Goal: Task Accomplishment & Management: Use online tool/utility

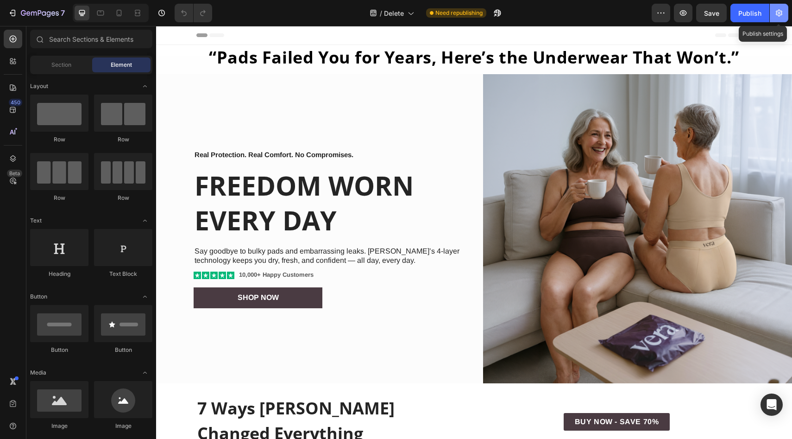
click at [787, 16] on button "button" at bounding box center [779, 13] width 19 height 19
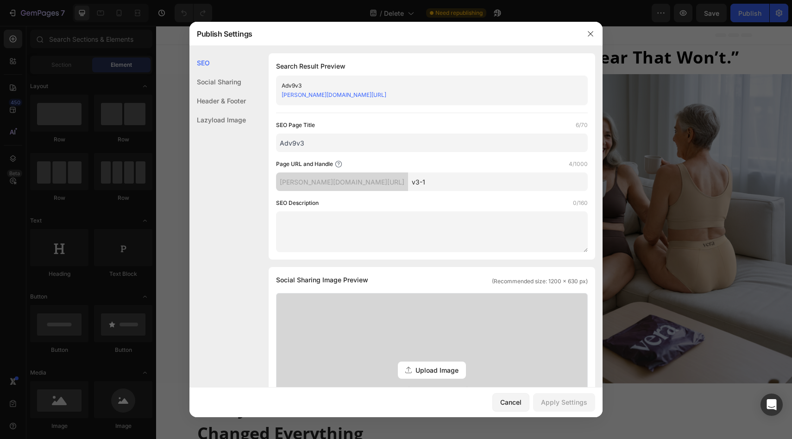
click at [437, 182] on input "v3-1" at bounding box center [498, 181] width 180 height 19
type input "v3-133"
click at [550, 397] on div "Apply Settings" at bounding box center [564, 402] width 46 height 10
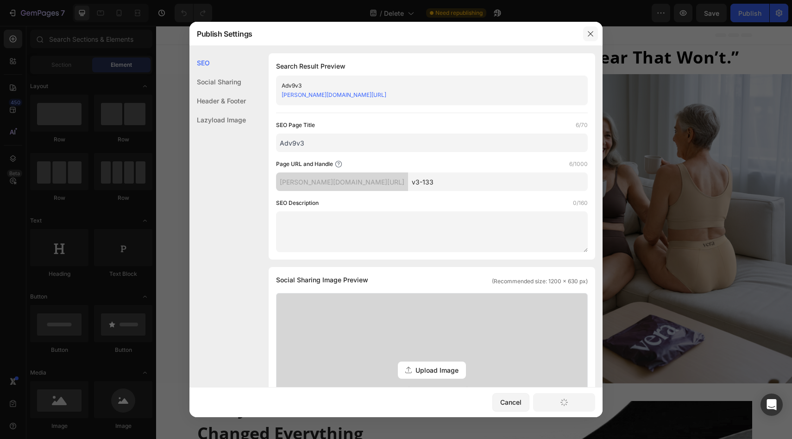
click at [588, 31] on icon "button" at bounding box center [590, 33] width 7 height 7
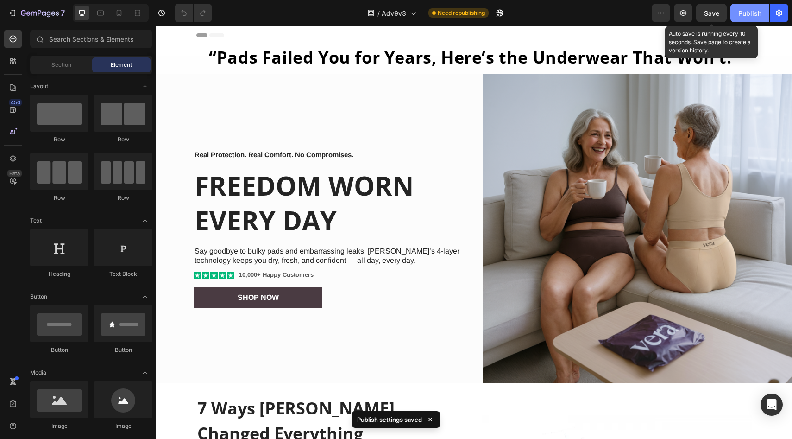
click at [748, 9] on div "Publish" at bounding box center [750, 13] width 23 height 10
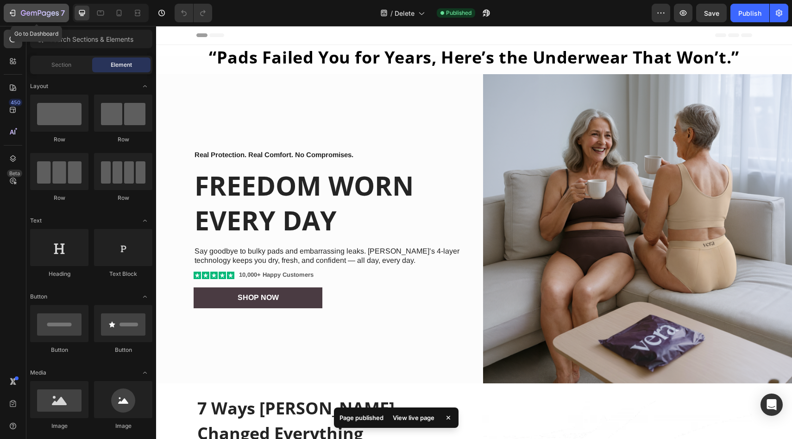
click at [33, 10] on icon "button" at bounding box center [40, 14] width 38 height 8
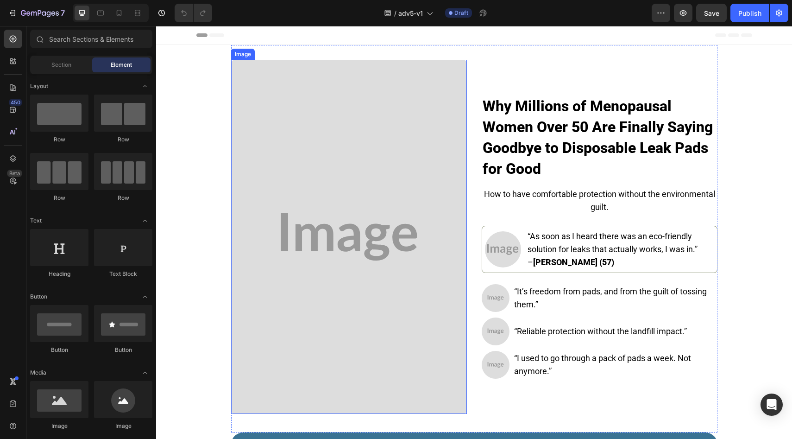
click at [361, 113] on img at bounding box center [349, 237] width 236 height 354
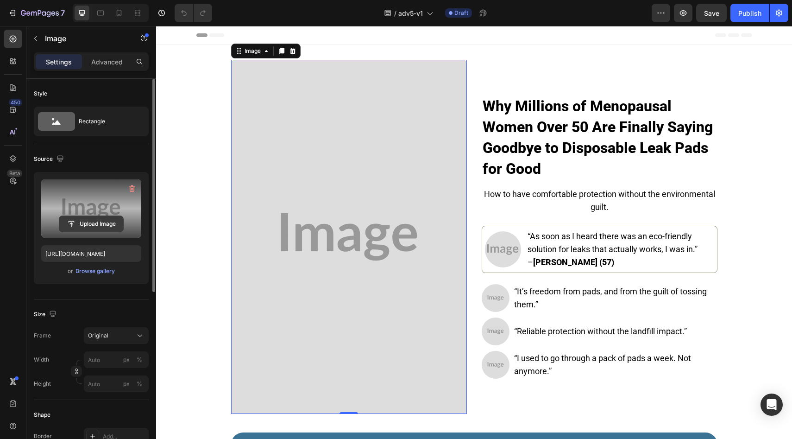
click at [90, 217] on input "file" at bounding box center [91, 224] width 64 height 16
click at [104, 215] on label at bounding box center [91, 208] width 100 height 58
click at [104, 216] on input "file" at bounding box center [91, 224] width 64 height 16
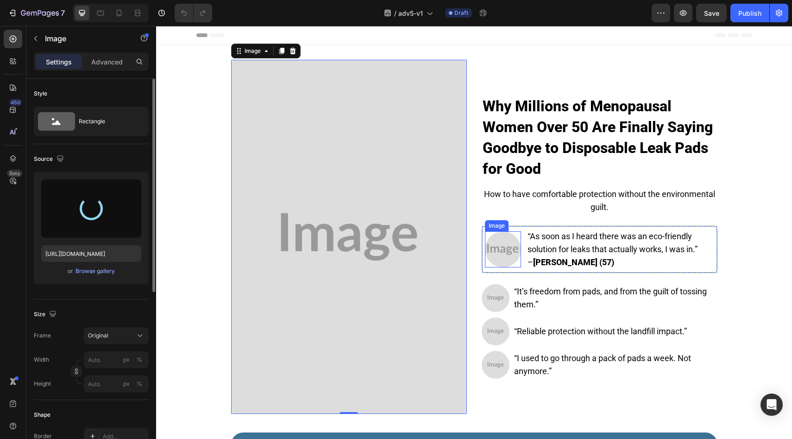
type input "https://cdn.shopify.com/s/files/1/0677/5350/8906/files/gempages_578454126820590…"
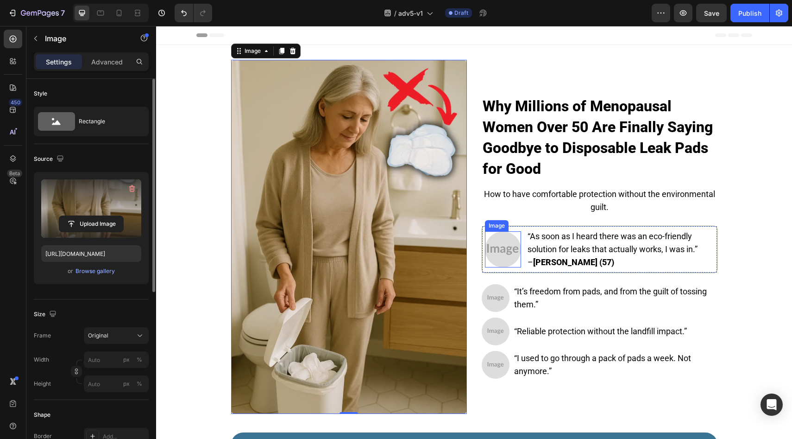
click at [493, 248] on img at bounding box center [503, 249] width 36 height 36
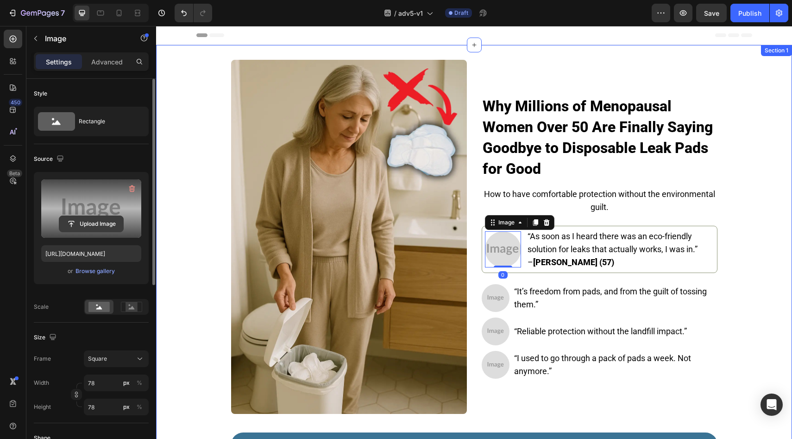
click at [122, 227] on input "file" at bounding box center [91, 224] width 64 height 16
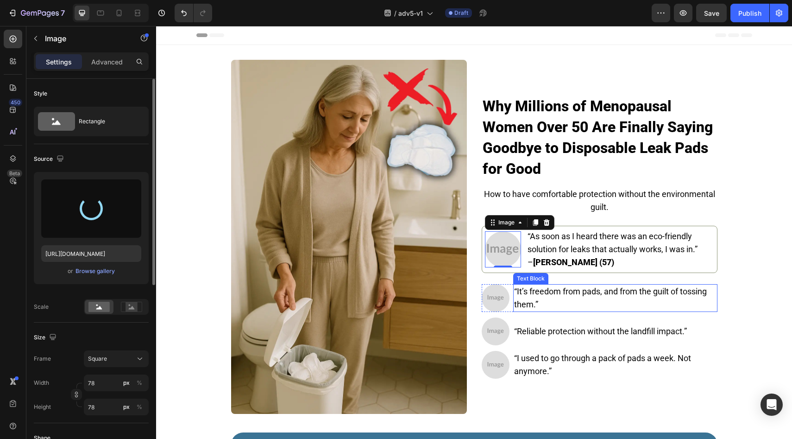
type input "https://cdn.shopify.com/s/files/1/0677/5350/8906/files/gempages_578454126820590…"
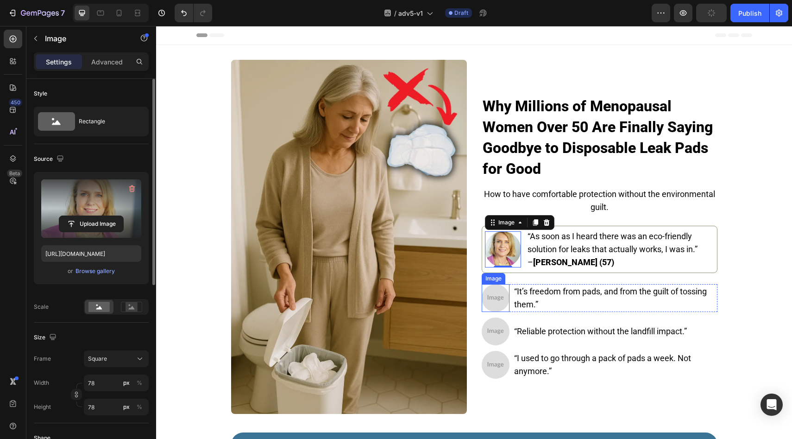
click at [498, 295] on img at bounding box center [496, 298] width 28 height 28
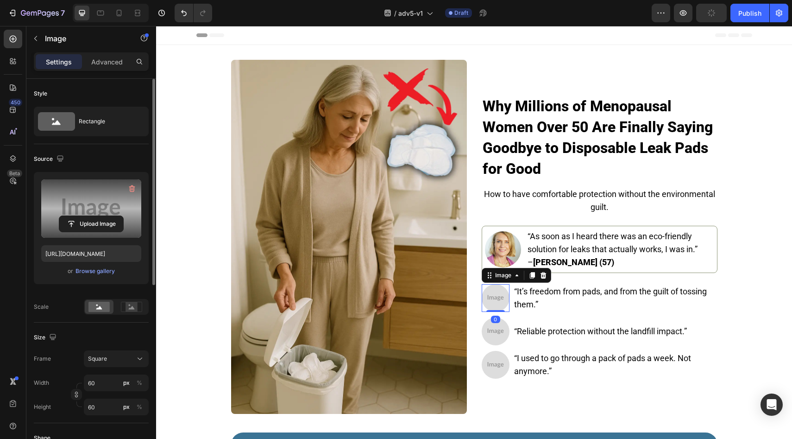
click at [107, 214] on label at bounding box center [91, 208] width 100 height 58
click at [107, 216] on input "file" at bounding box center [91, 224] width 64 height 16
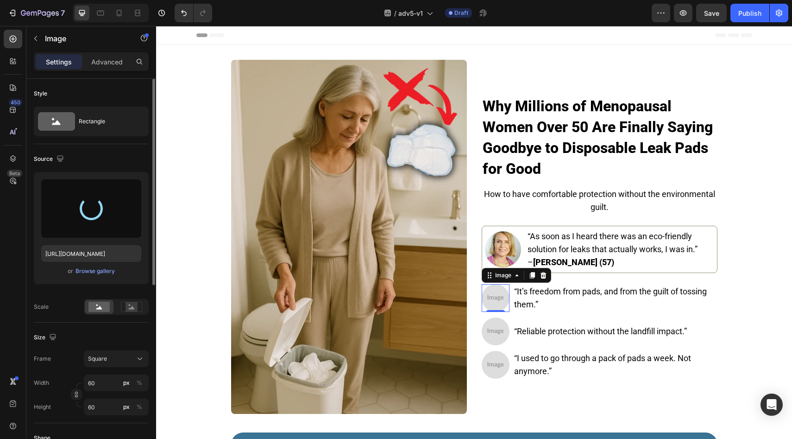
type input "https://cdn.shopify.com/s/files/1/0677/5350/8906/files/gempages_578454126820590…"
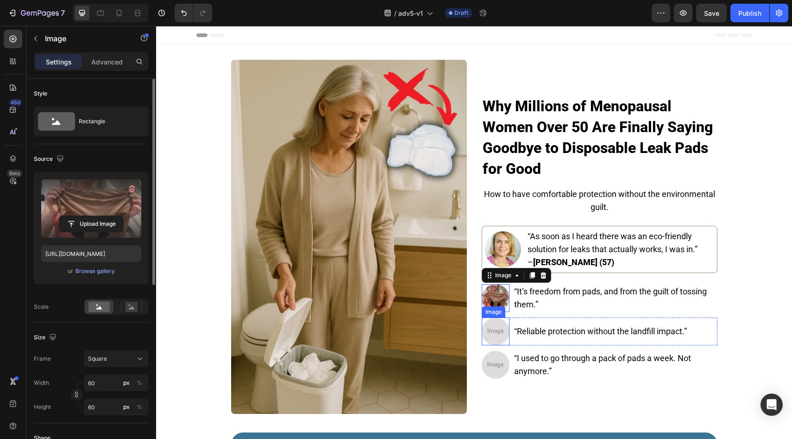
click at [489, 325] on img at bounding box center [496, 331] width 28 height 28
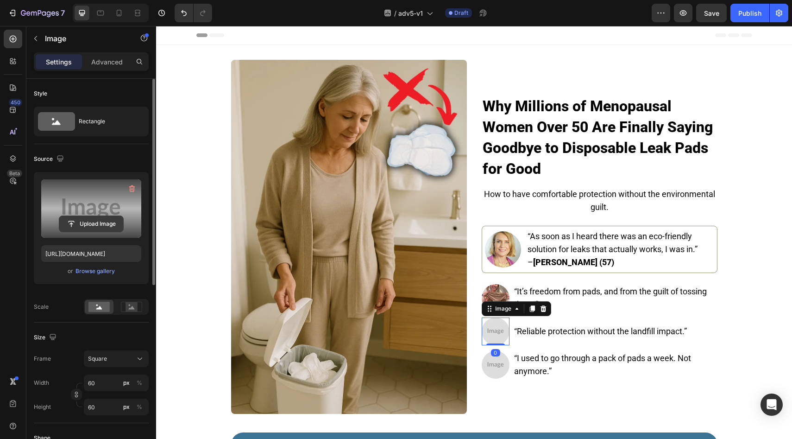
click at [110, 220] on input "file" at bounding box center [91, 224] width 64 height 16
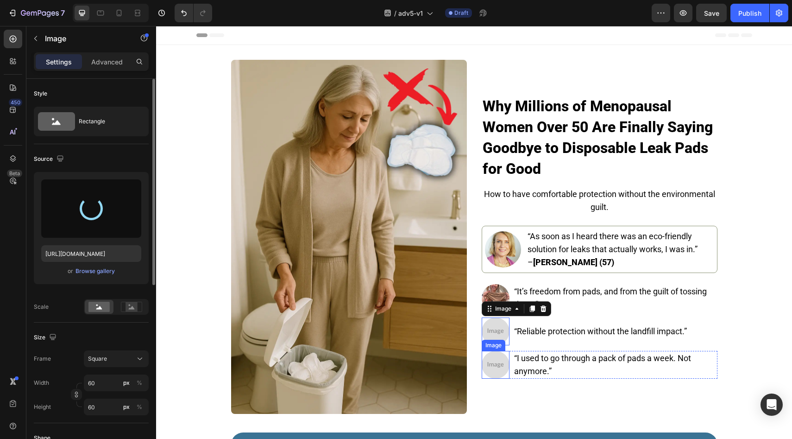
type input "https://cdn.shopify.com/s/files/1/0677/5350/8906/files/gempages_578454126820590…"
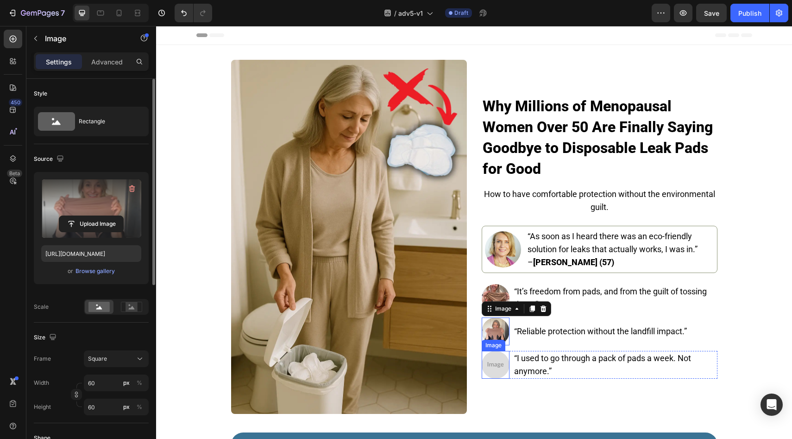
click at [494, 364] on img at bounding box center [496, 365] width 28 height 28
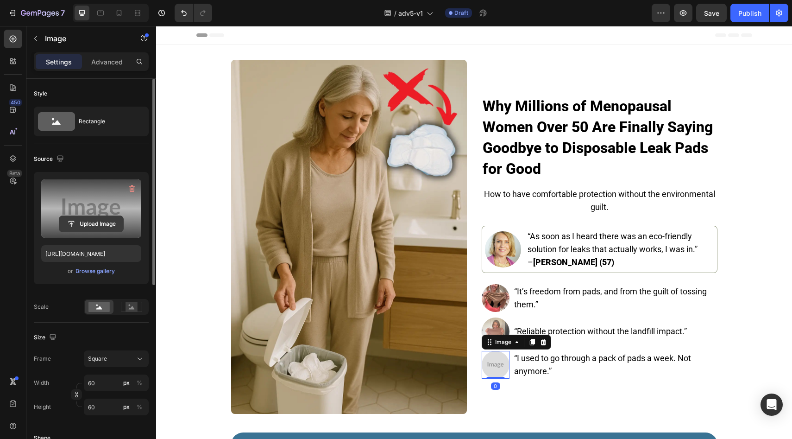
click at [94, 227] on input "file" at bounding box center [91, 224] width 64 height 16
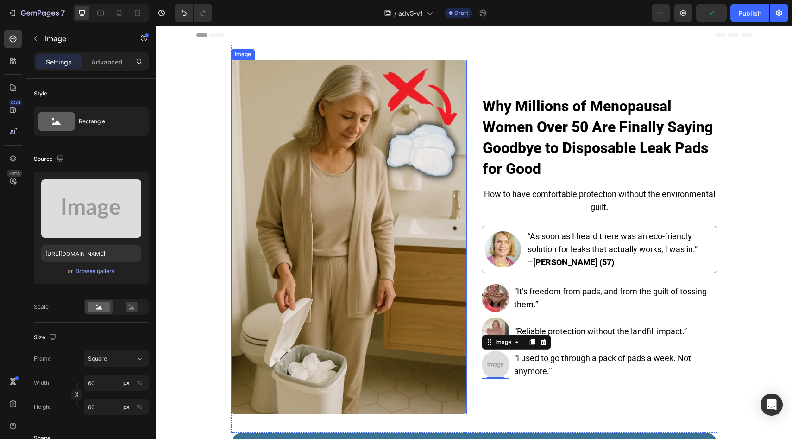
type input "https://cdn.shopify.com/s/files/1/0677/5350/8906/files/gempages_578454126820590…"
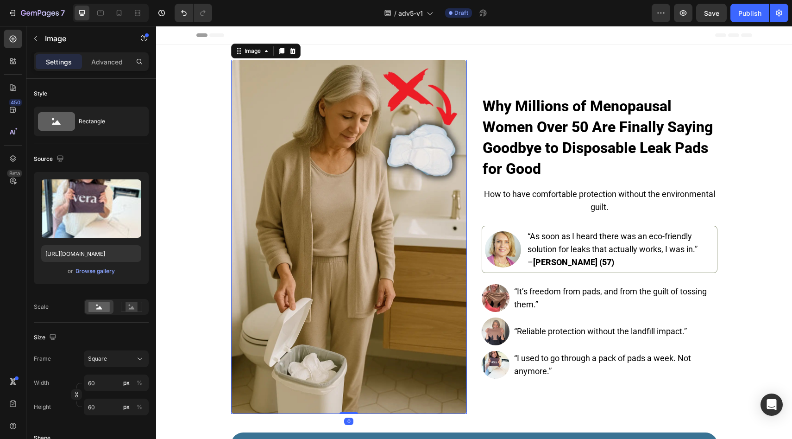
click at [374, 140] on img at bounding box center [349, 237] width 236 height 354
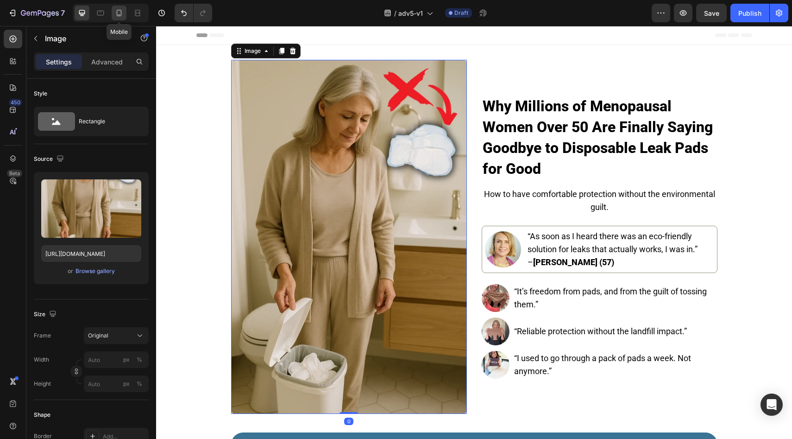
click at [114, 14] on div at bounding box center [119, 13] width 15 height 15
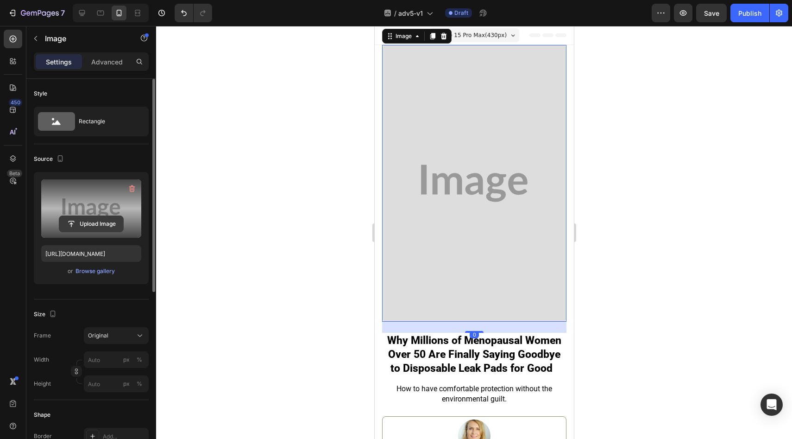
click at [104, 216] on input "file" at bounding box center [91, 224] width 64 height 16
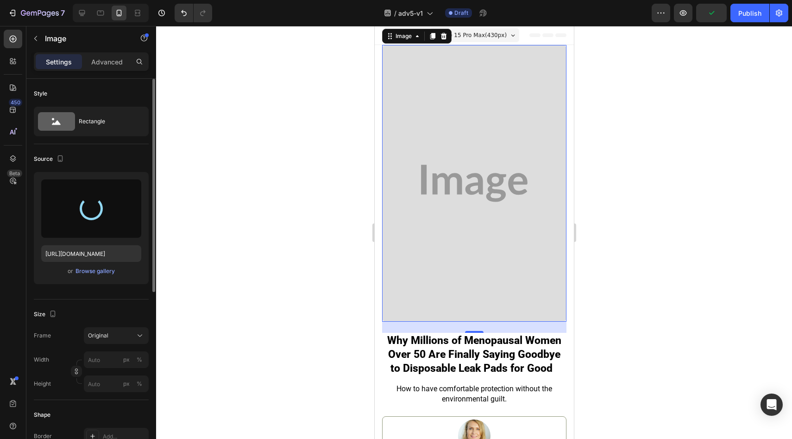
type input "https://cdn.shopify.com/s/files/1/0677/5350/8906/files/gempages_578454126820590…"
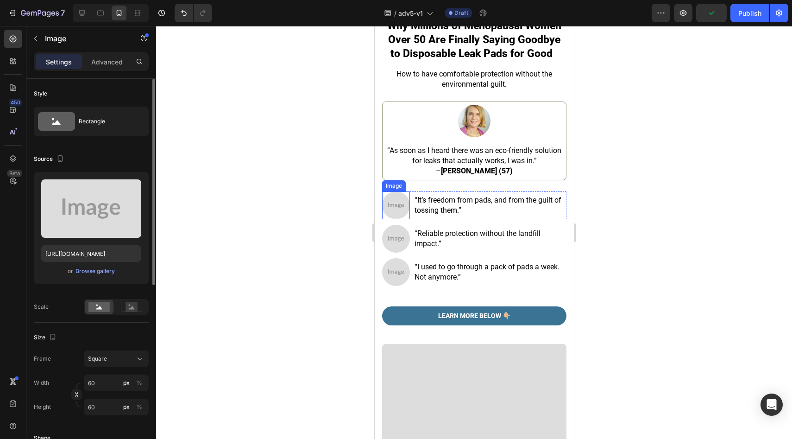
click at [402, 198] on img at bounding box center [396, 205] width 28 height 28
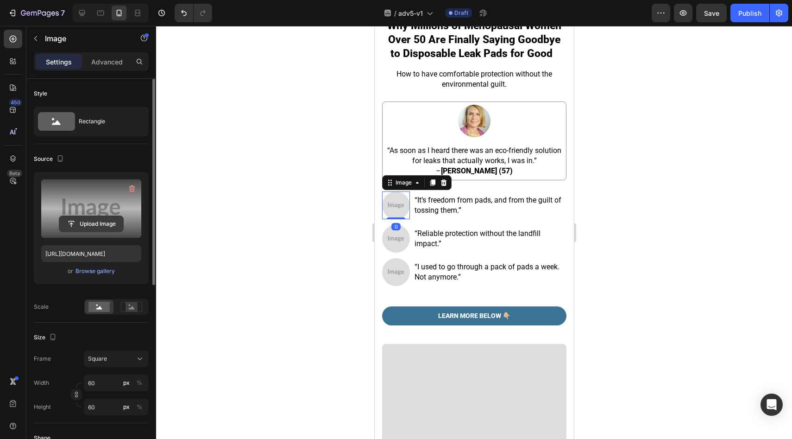
click at [111, 224] on input "file" at bounding box center [91, 224] width 64 height 16
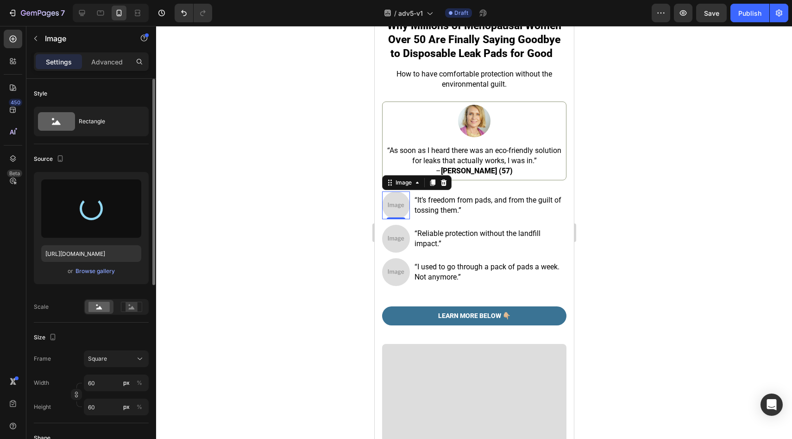
type input "https://cdn.shopify.com/s/files/1/0677/5350/8906/files/gempages_578454126820590…"
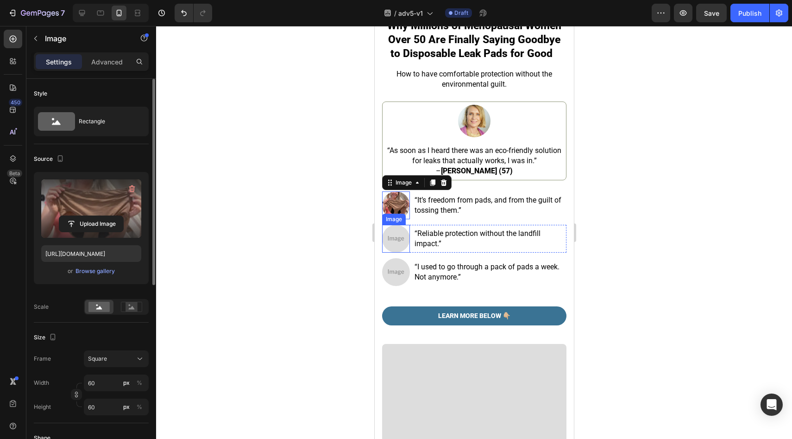
click at [393, 225] on img at bounding box center [396, 239] width 28 height 28
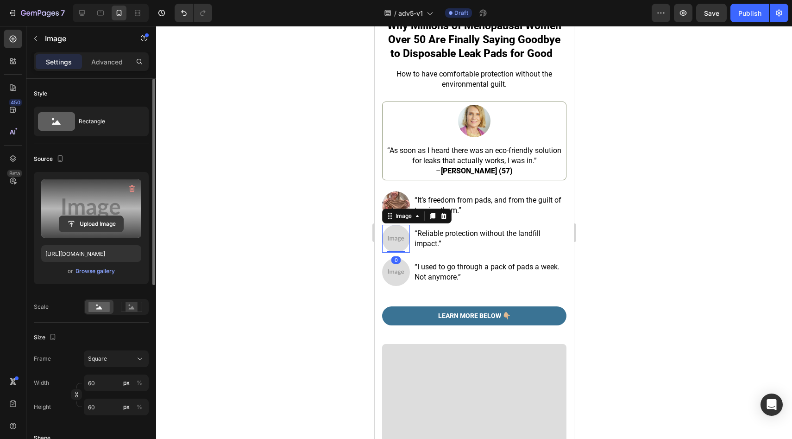
click at [111, 222] on input "file" at bounding box center [91, 224] width 64 height 16
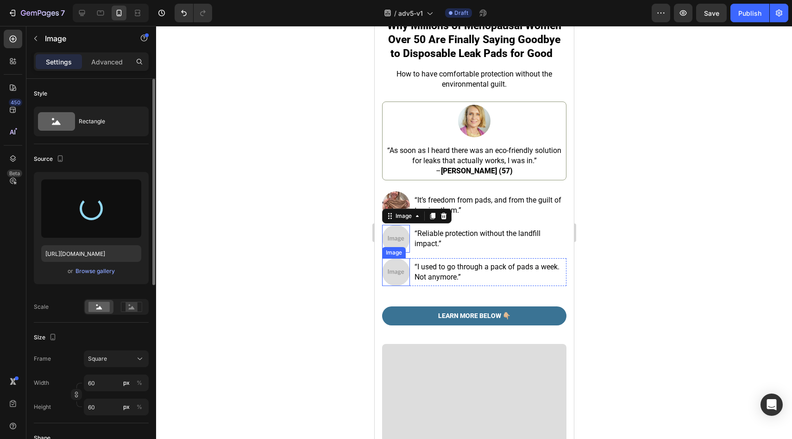
type input "https://cdn.shopify.com/s/files/1/0677/5350/8906/files/gempages_578454126820590…"
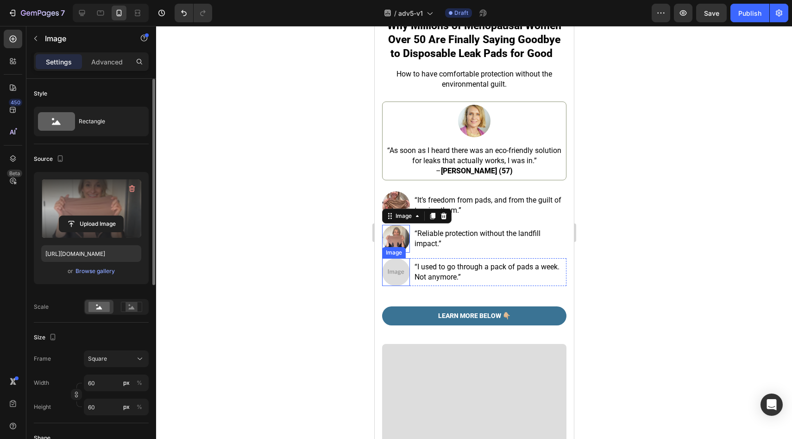
click at [397, 259] on img at bounding box center [396, 272] width 28 height 28
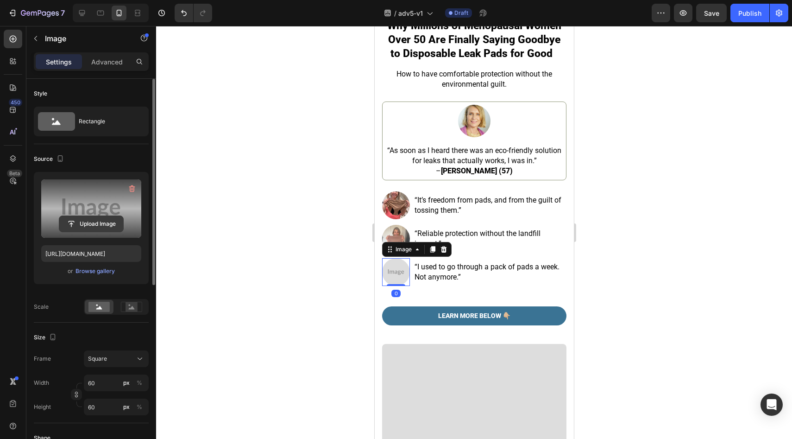
click at [92, 220] on input "file" at bounding box center [91, 224] width 64 height 16
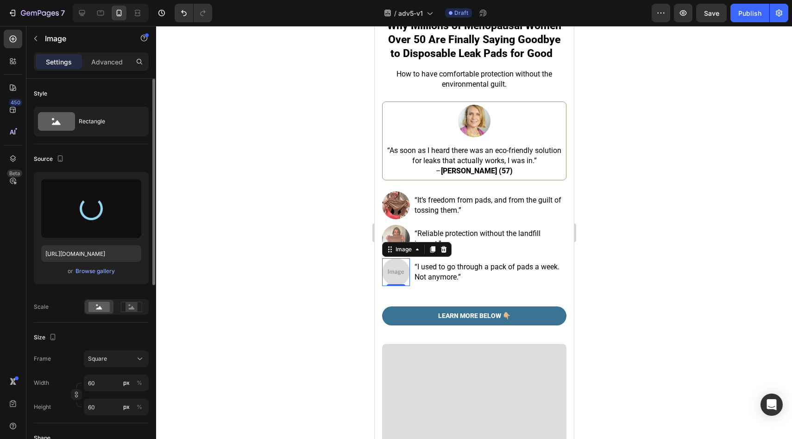
type input "https://cdn.shopify.com/s/files/1/0677/5350/8906/files/gempages_578454126820590…"
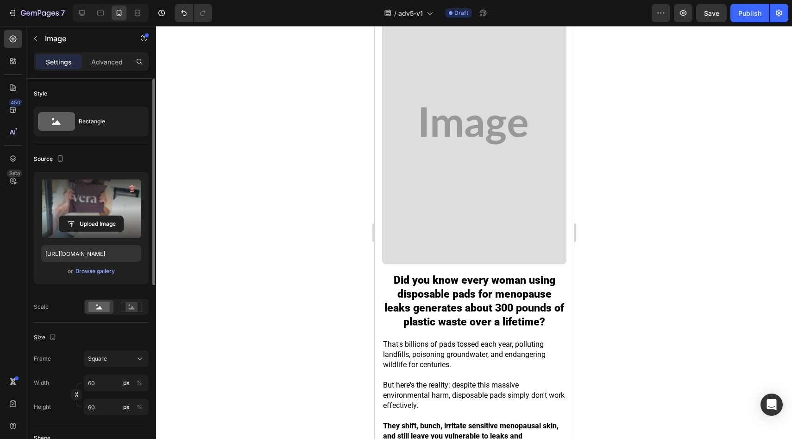
scroll to position [742, 0]
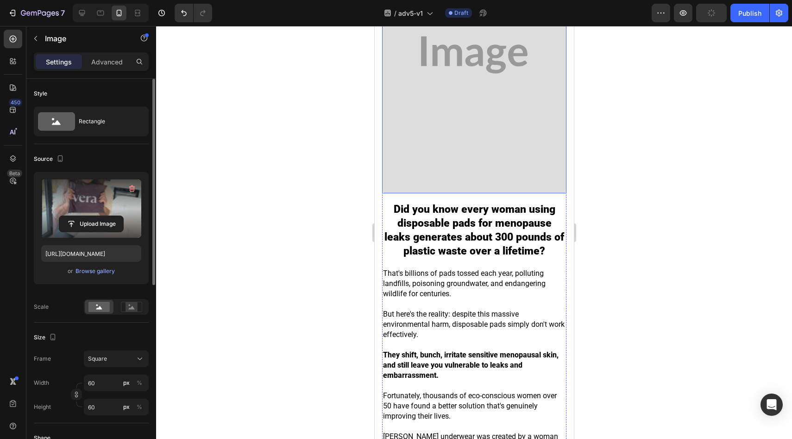
click at [475, 153] on img at bounding box center [474, 55] width 184 height 277
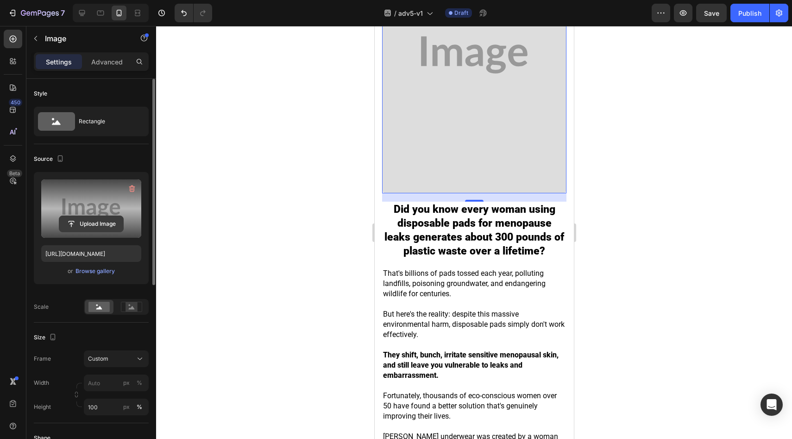
click at [95, 222] on input "file" at bounding box center [91, 224] width 64 height 16
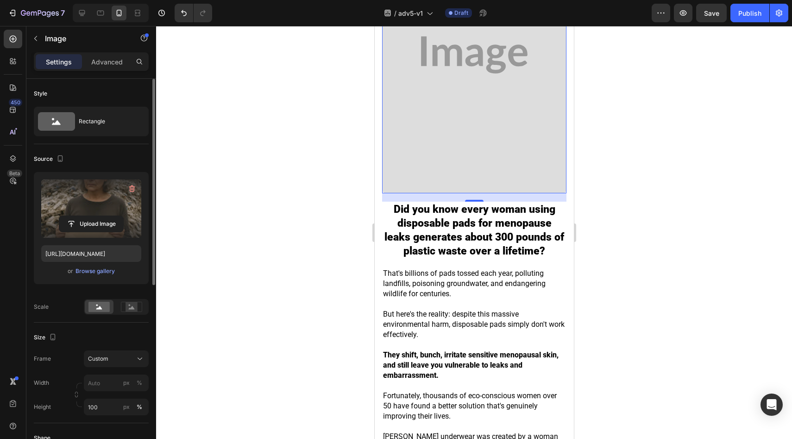
type input "https://cdn.shopify.com/s/files/1/0677/5350/8906/files/gempages_578454126820590…"
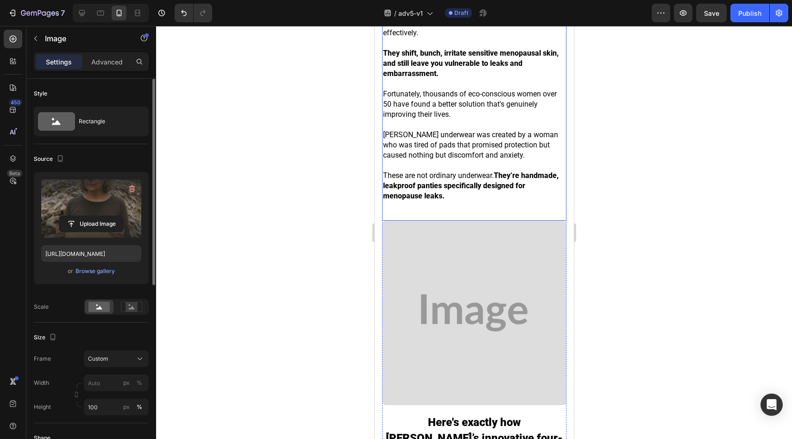
scroll to position [1235, 0]
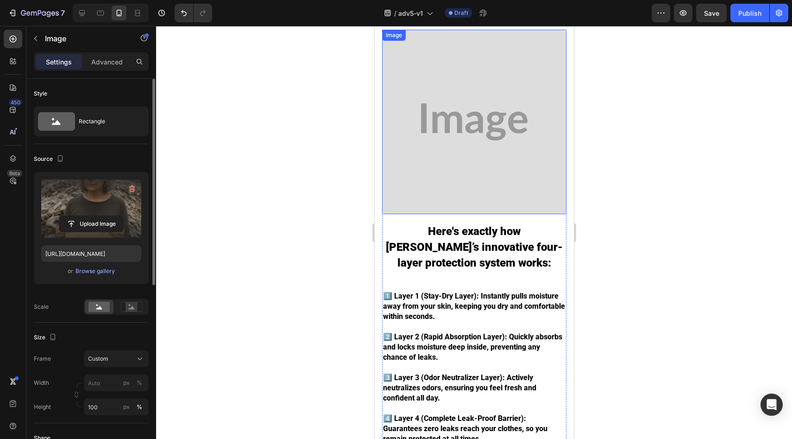
click at [459, 116] on img at bounding box center [474, 122] width 184 height 184
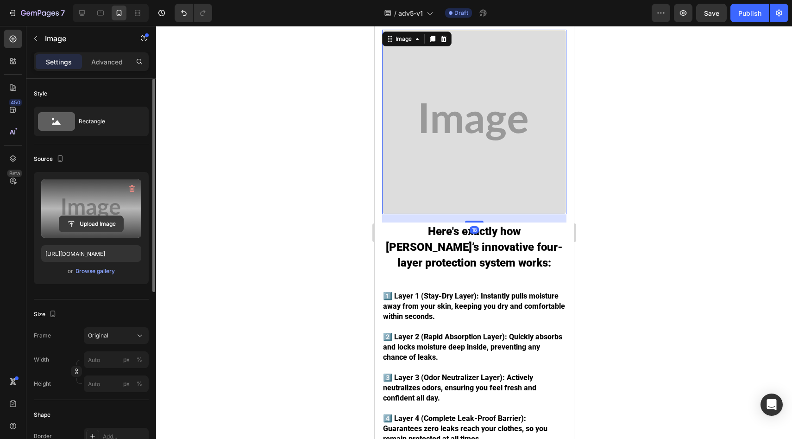
click at [106, 231] on input "file" at bounding box center [91, 224] width 64 height 16
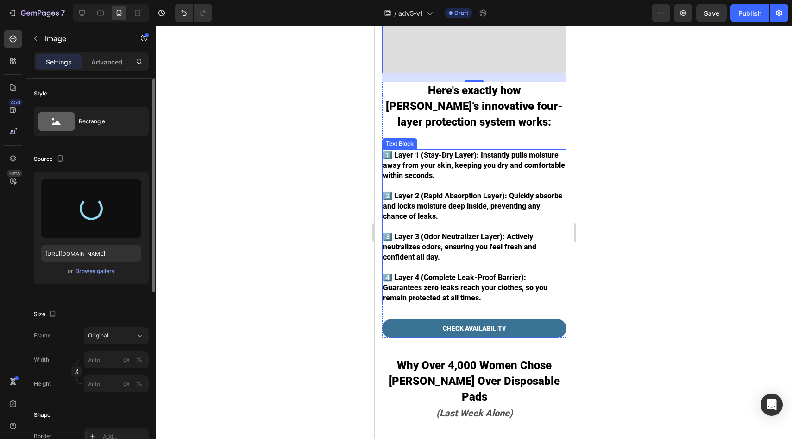
scroll to position [1491, 0]
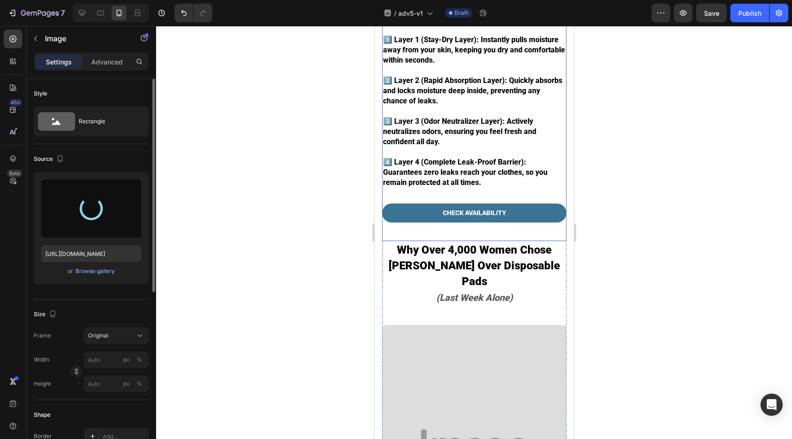
type input "https://cdn.shopify.com/s/files/1/0677/5350/8906/files/gempages_578454126820590…"
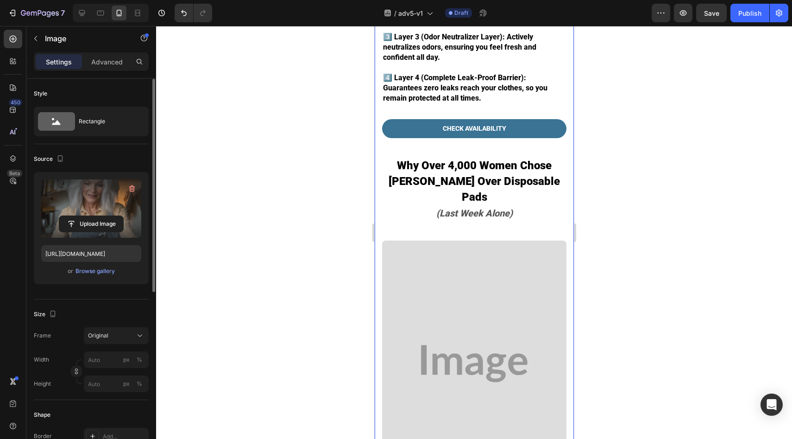
scroll to position [1798, 0]
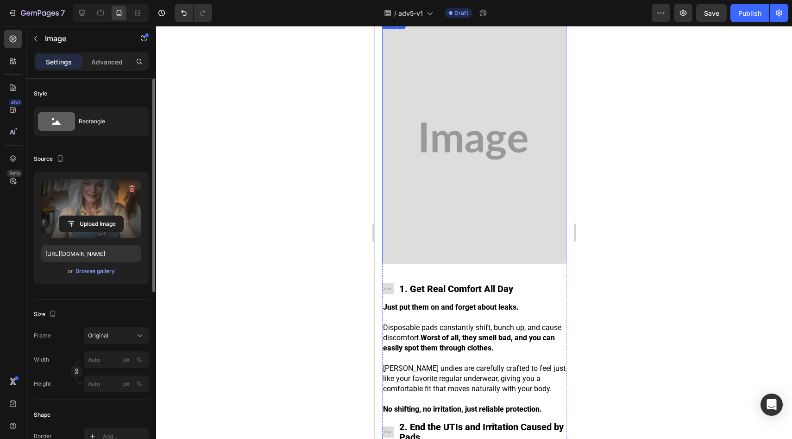
click at [423, 142] on img at bounding box center [474, 141] width 184 height 246
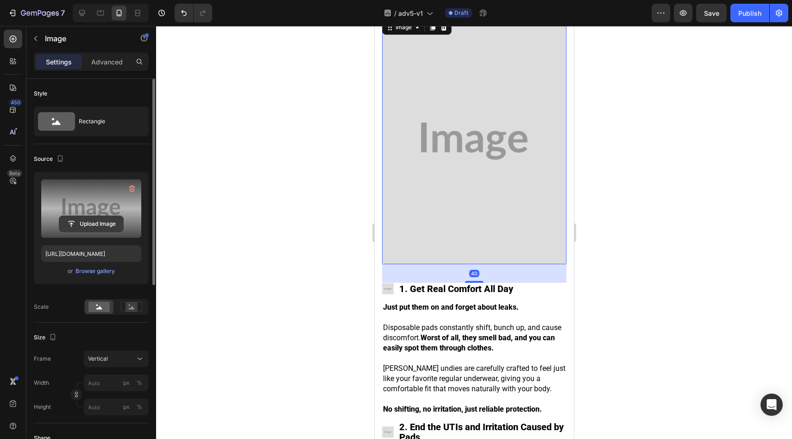
click at [83, 222] on input "file" at bounding box center [91, 224] width 64 height 16
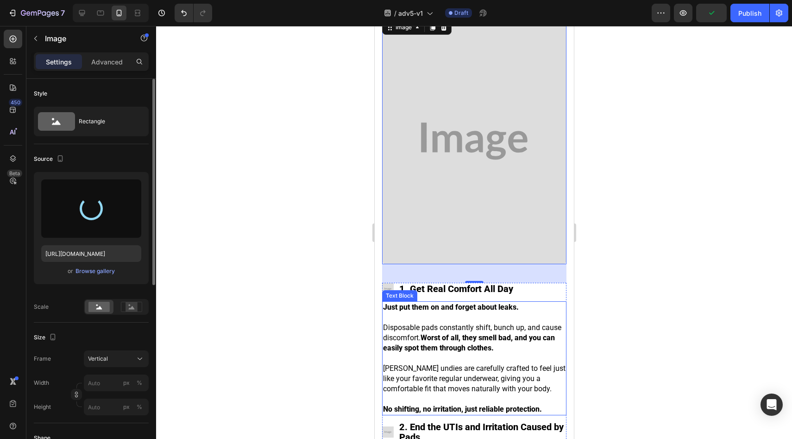
type input "https://cdn.shopify.com/s/files/1/0677/5350/8906/files/gempages_578454126820590…"
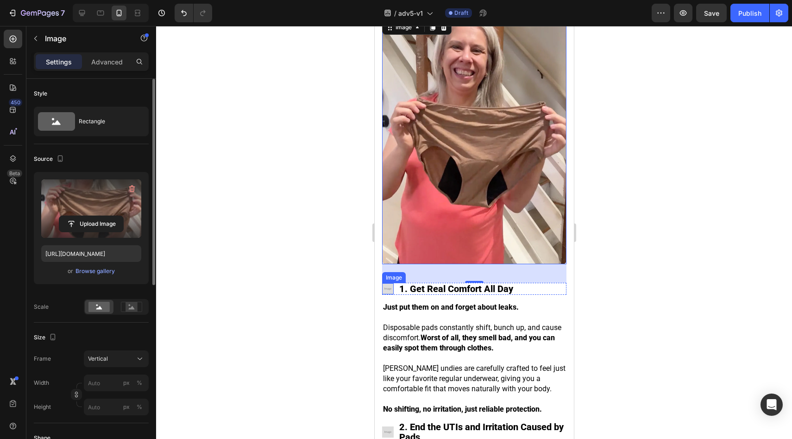
click at [390, 283] on img at bounding box center [388, 288] width 12 height 11
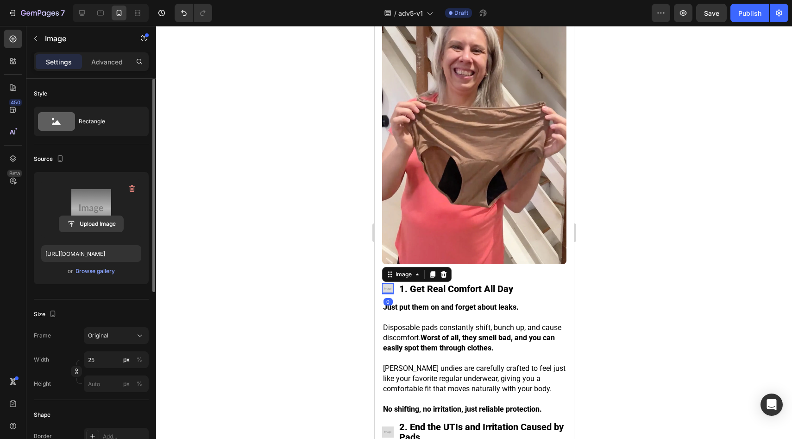
click at [113, 230] on input "file" at bounding box center [91, 224] width 64 height 16
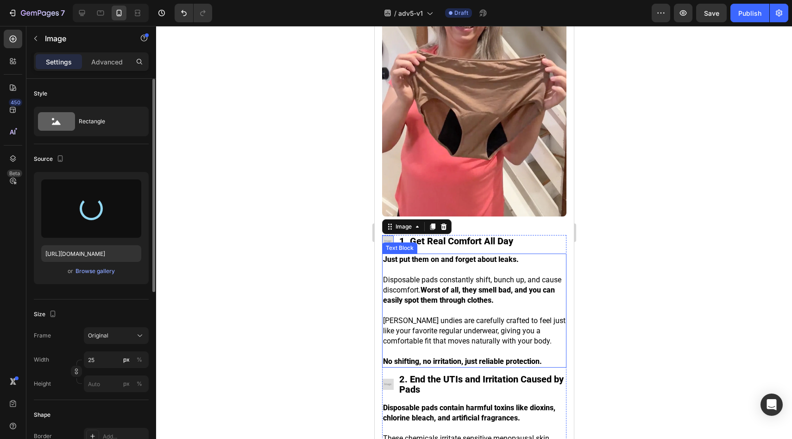
scroll to position [1969, 0]
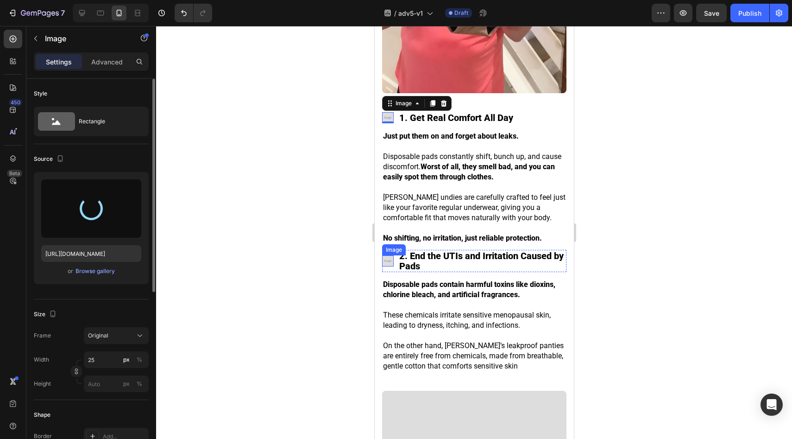
type input "https://cdn.shopify.com/s/files/1/0677/5350/8906/files/gempages_578454126820590…"
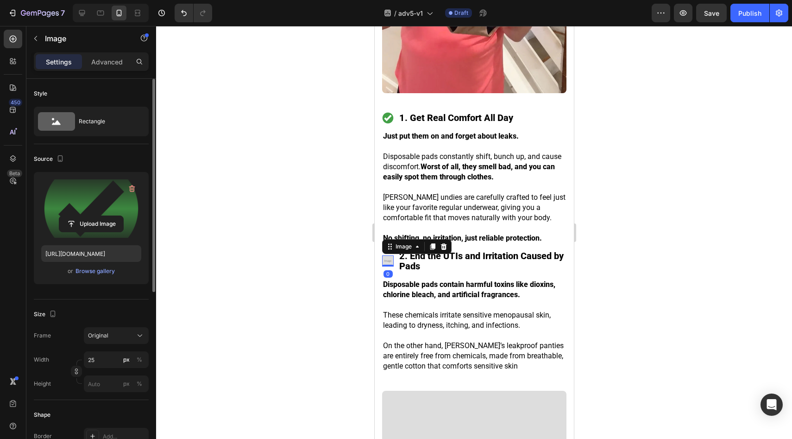
click at [391, 255] on img at bounding box center [388, 260] width 12 height 11
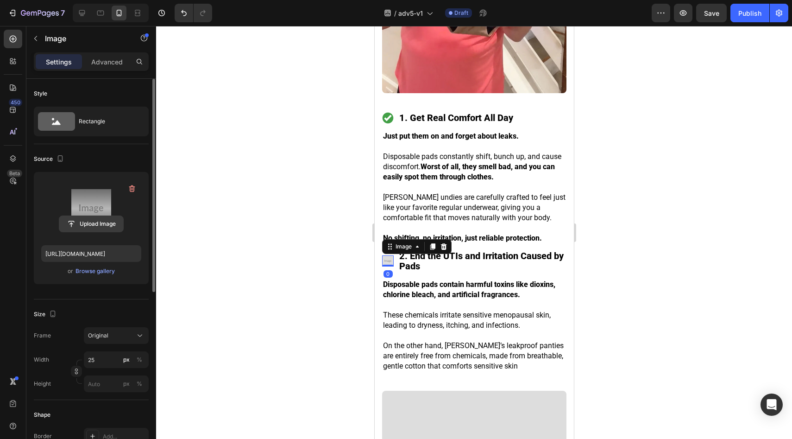
click at [106, 225] on input "file" at bounding box center [91, 224] width 64 height 16
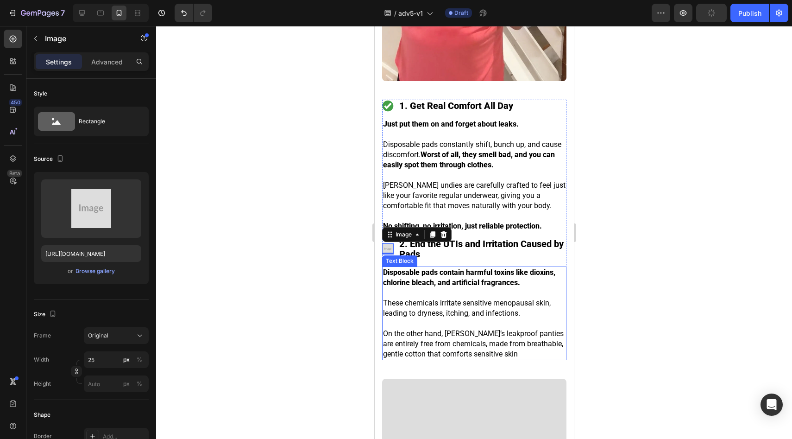
scroll to position [2290, 0]
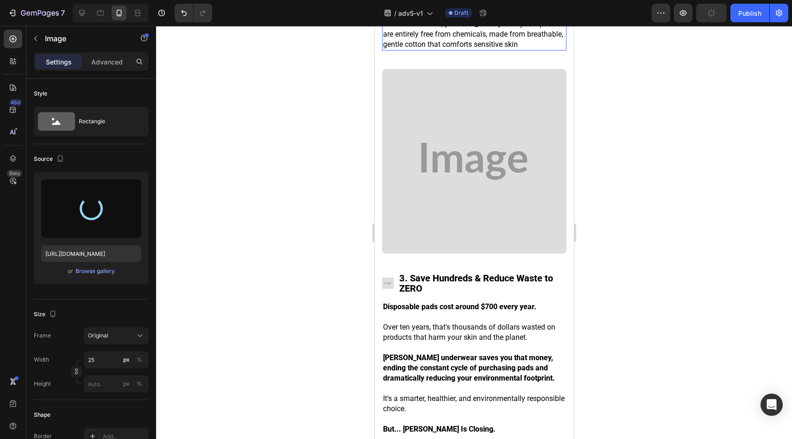
type input "https://cdn.shopify.com/s/files/1/0677/5350/8906/files/gempages_578454126820590…"
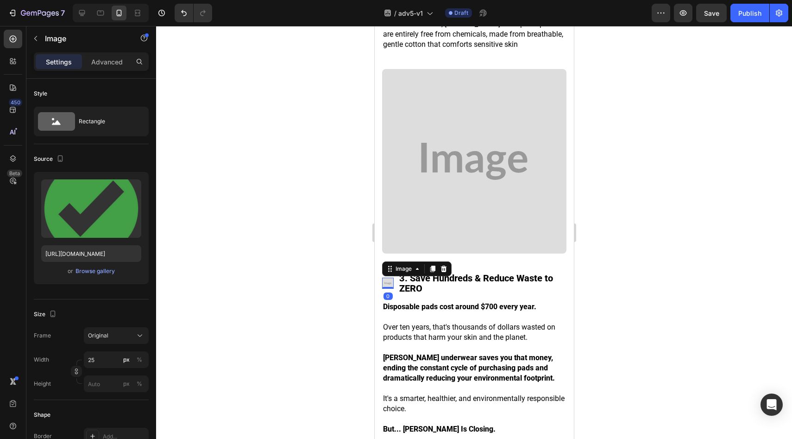
click at [388, 278] on img at bounding box center [388, 283] width 12 height 11
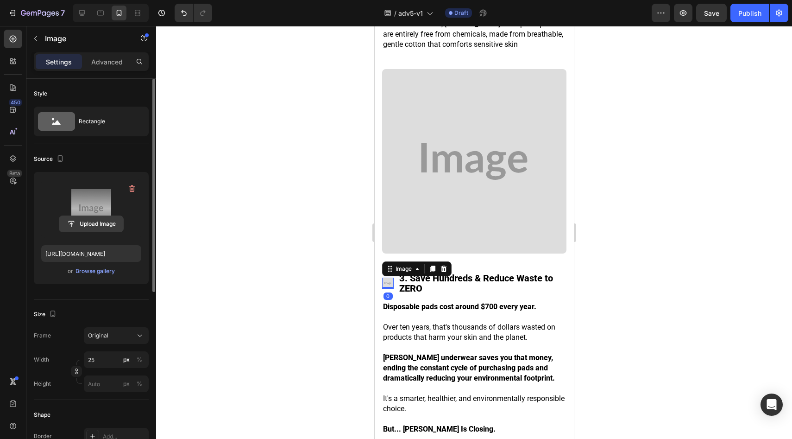
click at [100, 217] on input "file" at bounding box center [91, 224] width 64 height 16
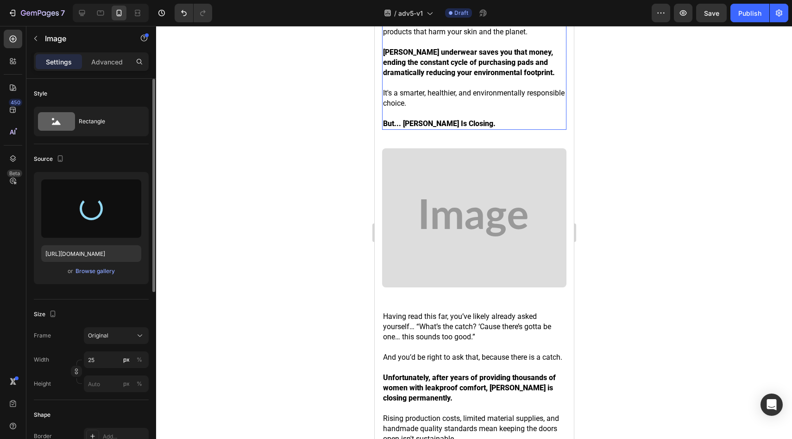
type input "https://cdn.shopify.com/s/files/1/0677/5350/8906/files/gempages_578454126820590…"
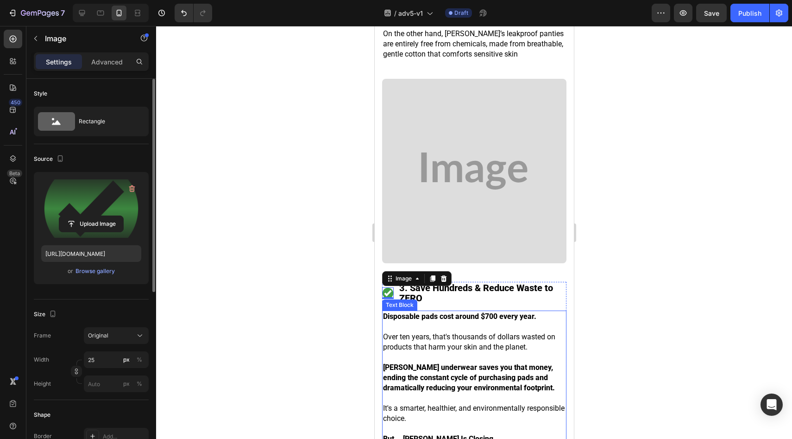
scroll to position [2264, 0]
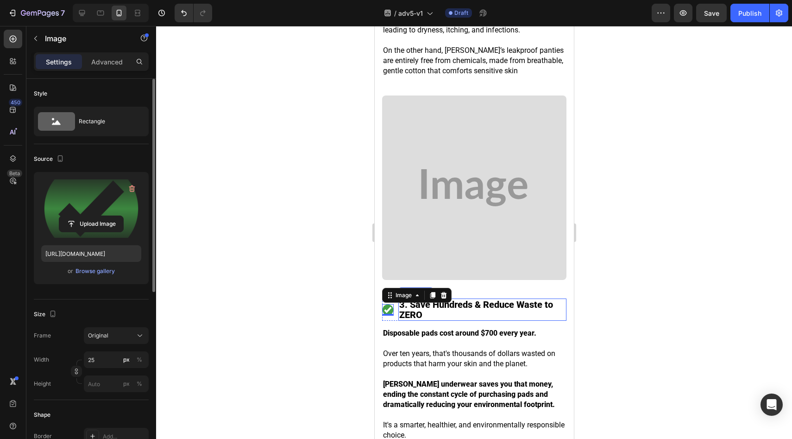
click at [484, 182] on img at bounding box center [474, 187] width 184 height 184
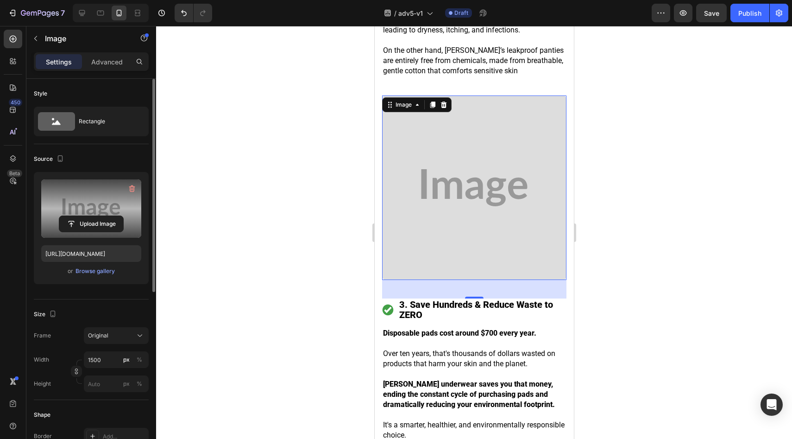
click at [85, 212] on label at bounding box center [91, 208] width 100 height 58
click at [85, 216] on input "file" at bounding box center [91, 224] width 64 height 16
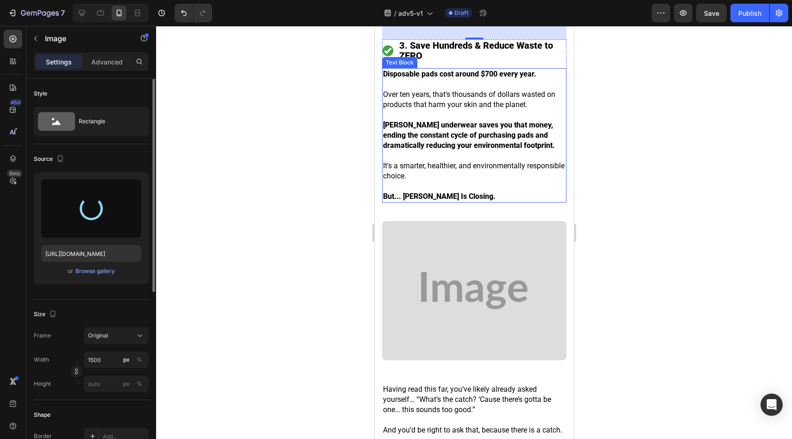
scroll to position [2540, 0]
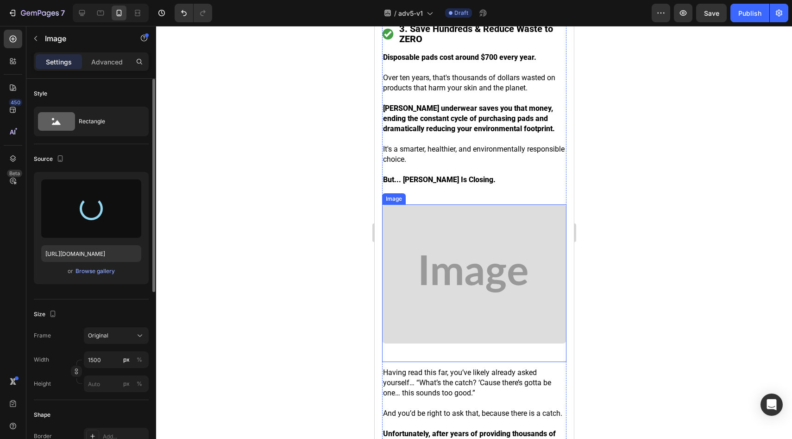
type input "https://cdn.shopify.com/s/files/1/0677/5350/8906/files/gempages_578454126820590…"
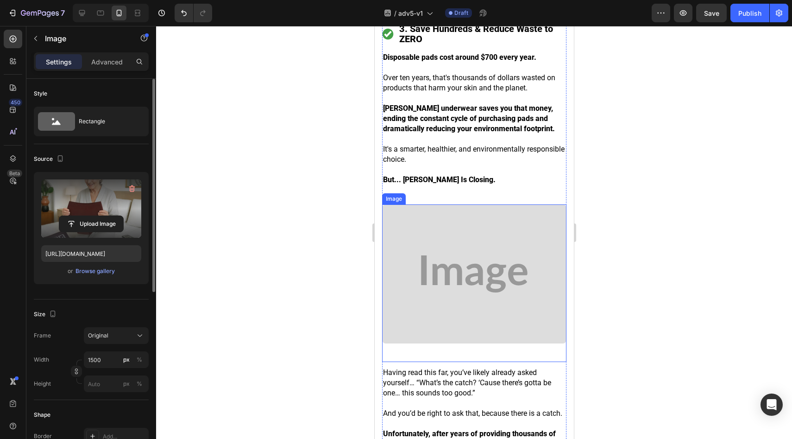
click at [442, 204] on img at bounding box center [474, 273] width 184 height 139
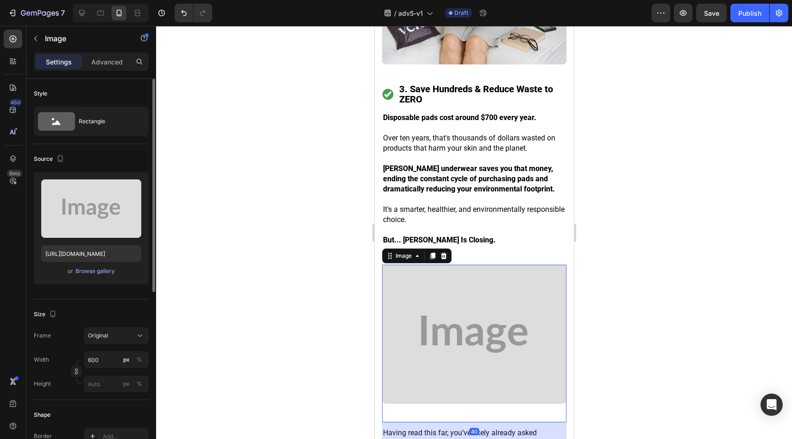
scroll to position [2450, 0]
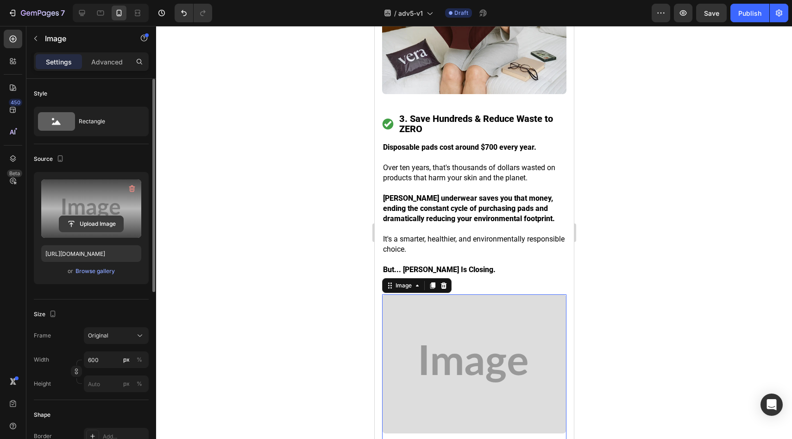
click at [85, 226] on input "file" at bounding box center [91, 224] width 64 height 16
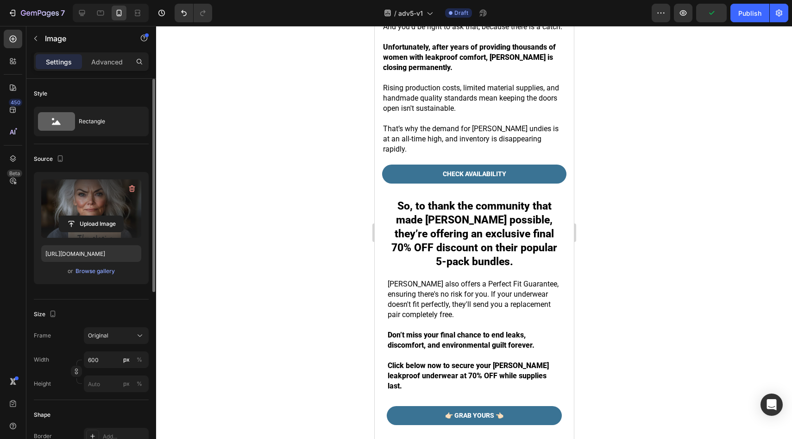
scroll to position [2734, 0]
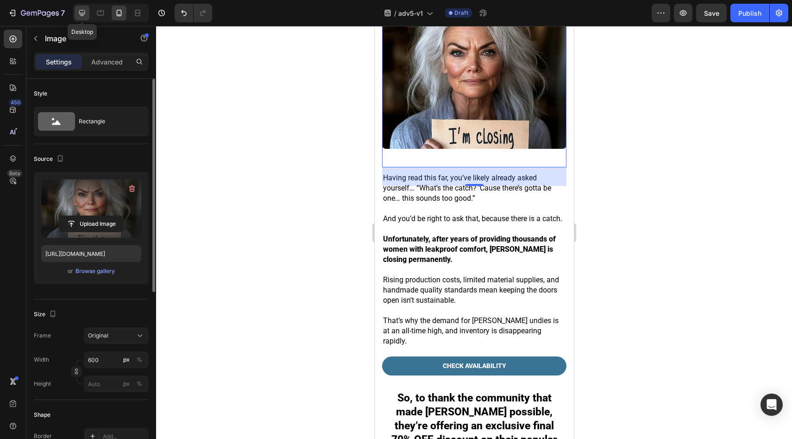
click at [84, 16] on icon at bounding box center [81, 12] width 9 height 9
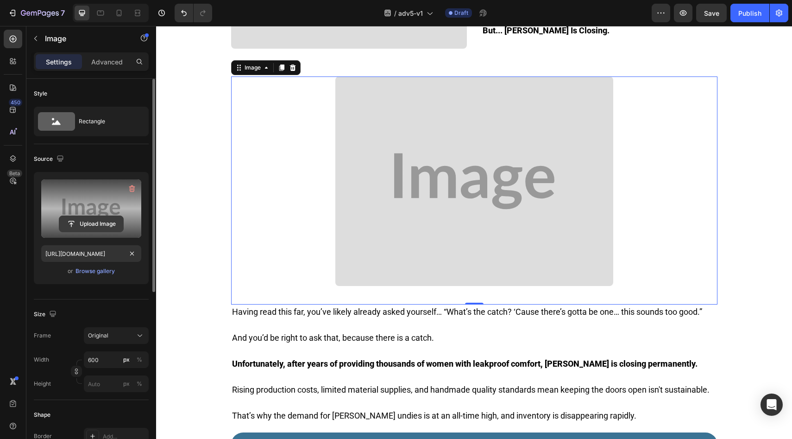
scroll to position [1792, 0]
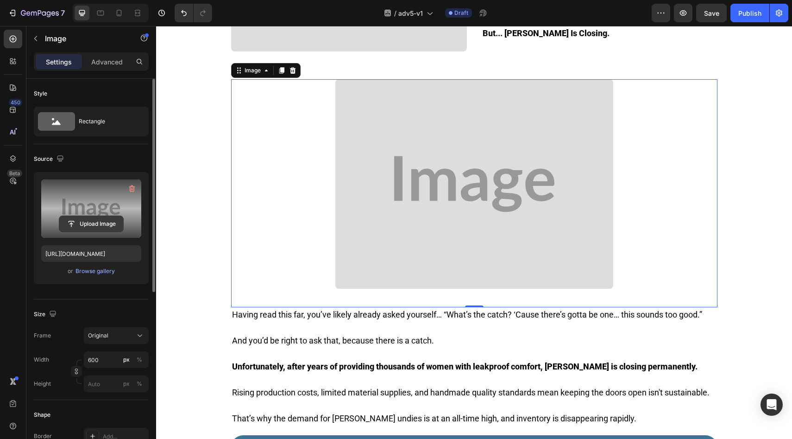
click at [94, 223] on input "file" at bounding box center [91, 224] width 64 height 16
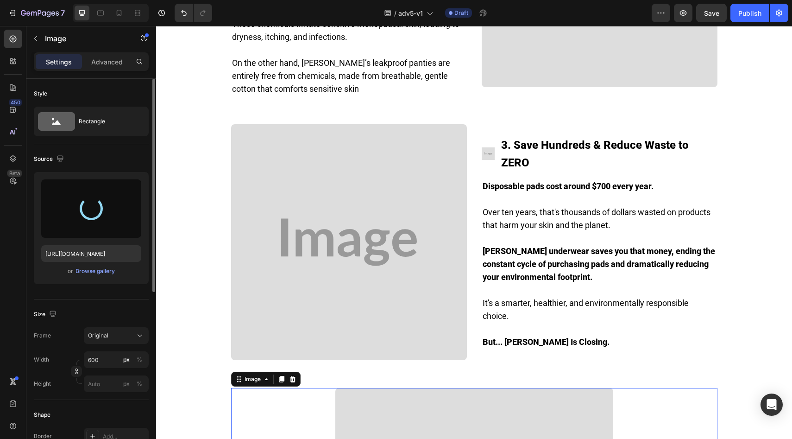
scroll to position [1483, 0]
type input "https://cdn.shopify.com/s/files/1/0677/5350/8906/files/gempages_578454126820590…"
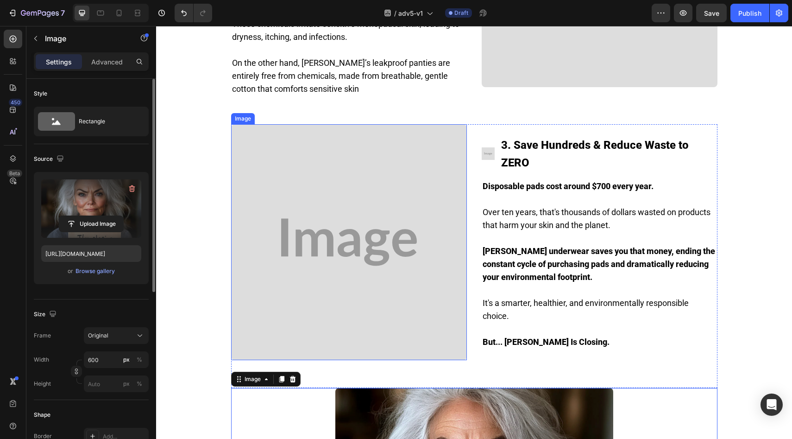
click at [365, 215] on img at bounding box center [349, 242] width 236 height 236
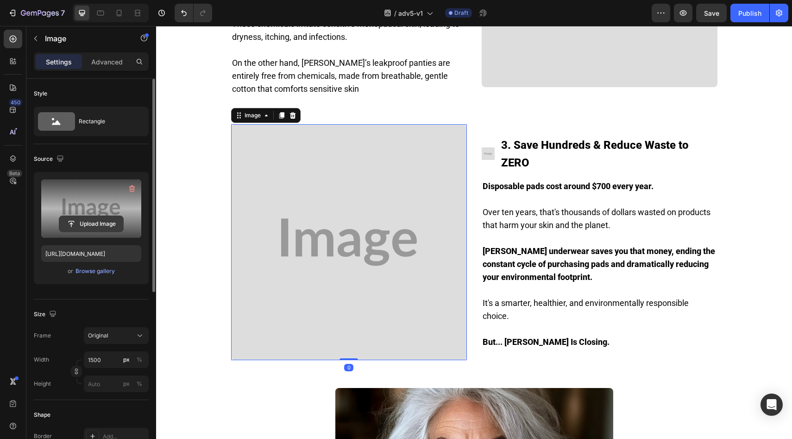
click at [110, 229] on input "file" at bounding box center [91, 224] width 64 height 16
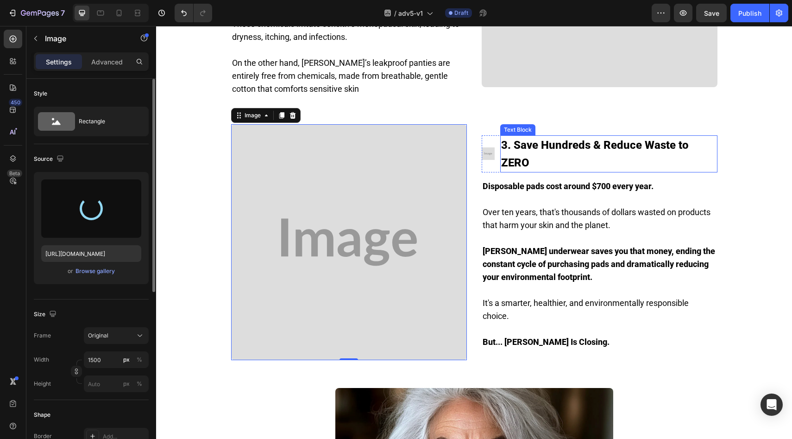
type input "https://cdn.shopify.com/s/files/1/0677/5350/8906/files/gempages_578454126820590…"
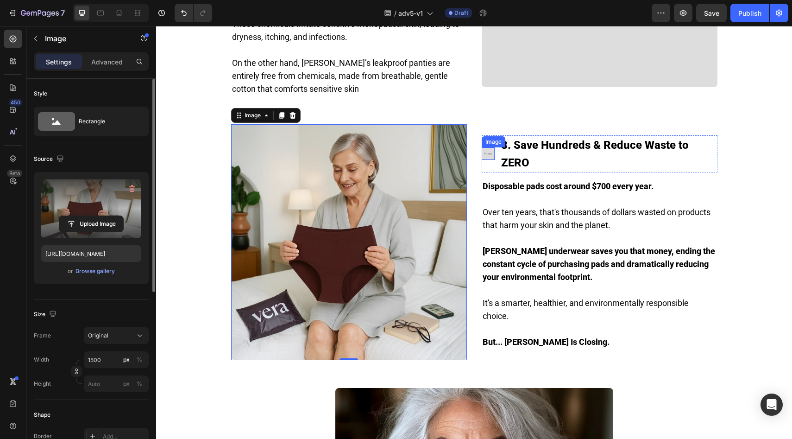
click at [485, 147] on img at bounding box center [488, 153] width 13 height 13
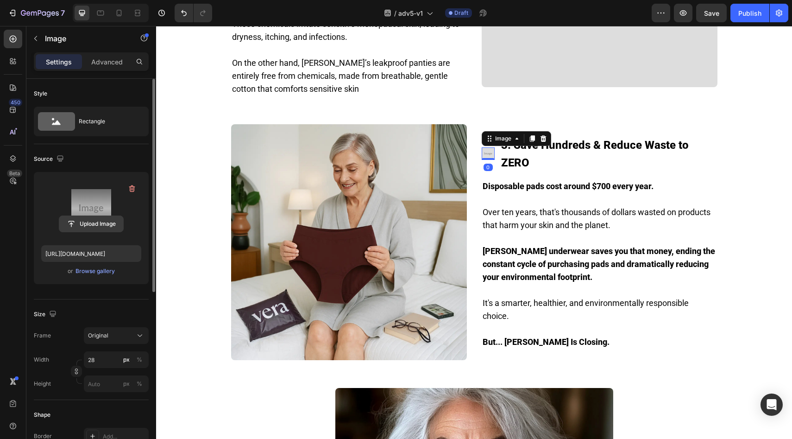
click at [114, 216] on input "file" at bounding box center [91, 224] width 64 height 16
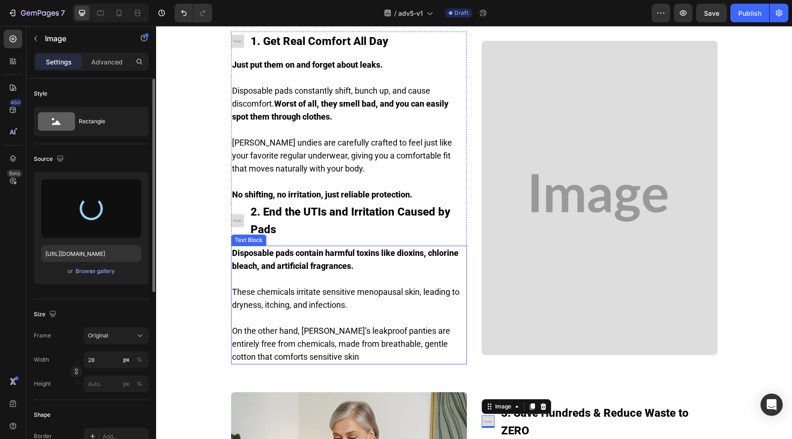
scroll to position [1201, 0]
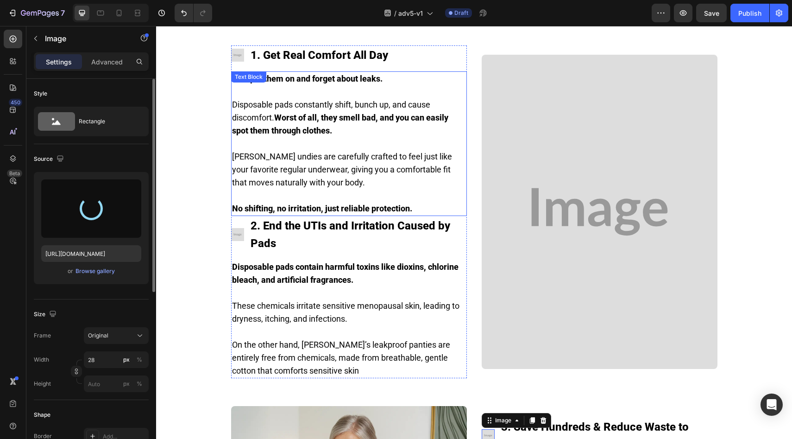
type input "https://cdn.shopify.com/s/files/1/0677/5350/8906/files/gempages_578454126820590…"
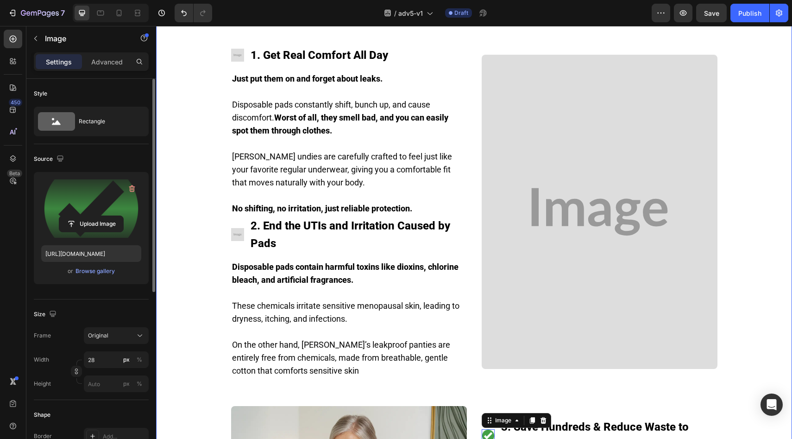
click at [231, 228] on img at bounding box center [237, 234] width 13 height 13
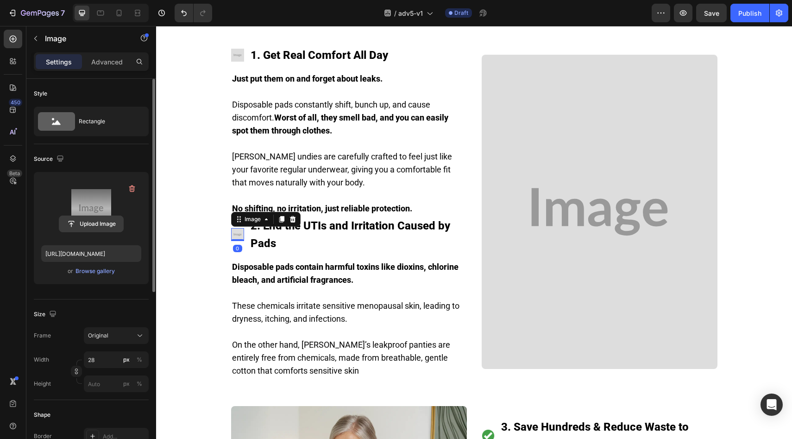
click at [95, 224] on input "file" at bounding box center [91, 224] width 64 height 16
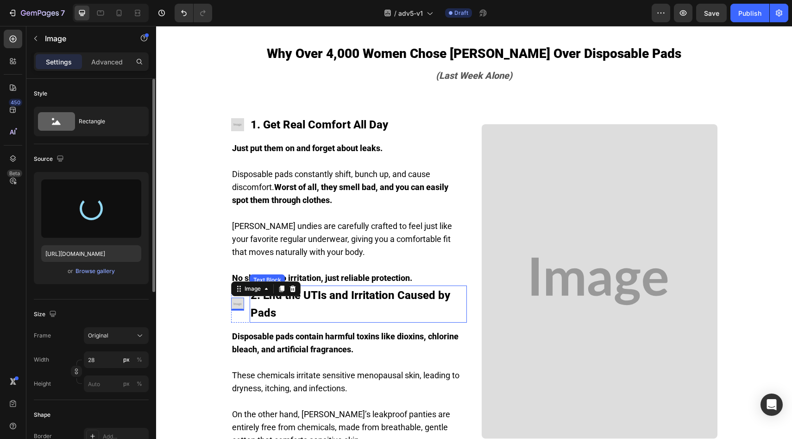
scroll to position [1116, 0]
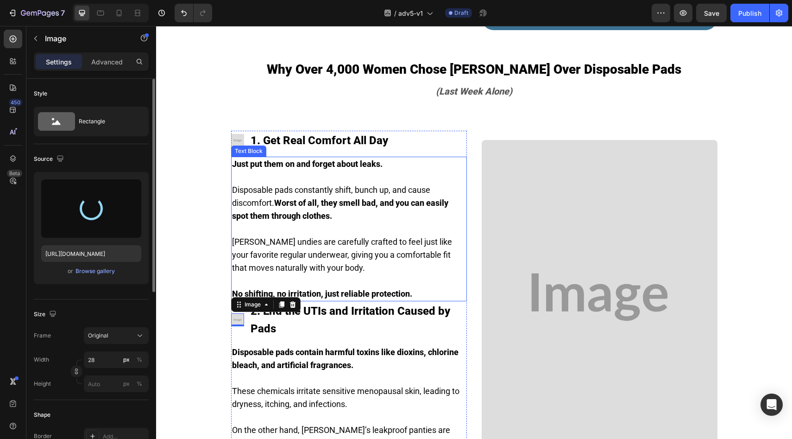
type input "https://cdn.shopify.com/s/files/1/0677/5350/8906/files/gempages_578454126820590…"
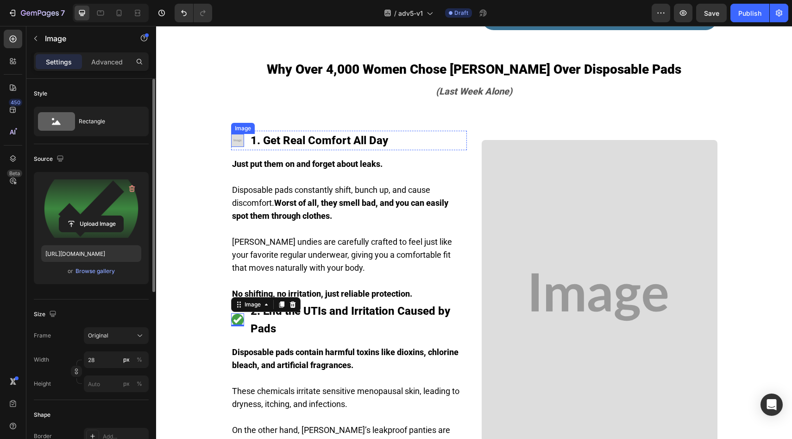
click at [235, 134] on img at bounding box center [237, 140] width 13 height 13
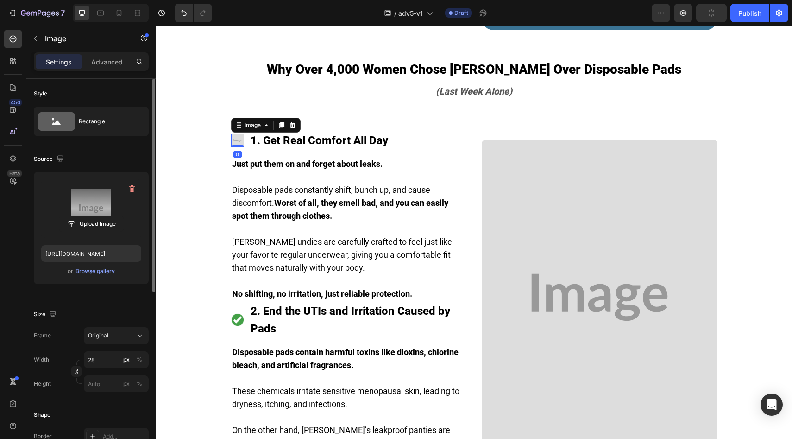
click at [105, 212] on label at bounding box center [91, 208] width 100 height 58
click at [105, 216] on input "file" at bounding box center [91, 224] width 64 height 16
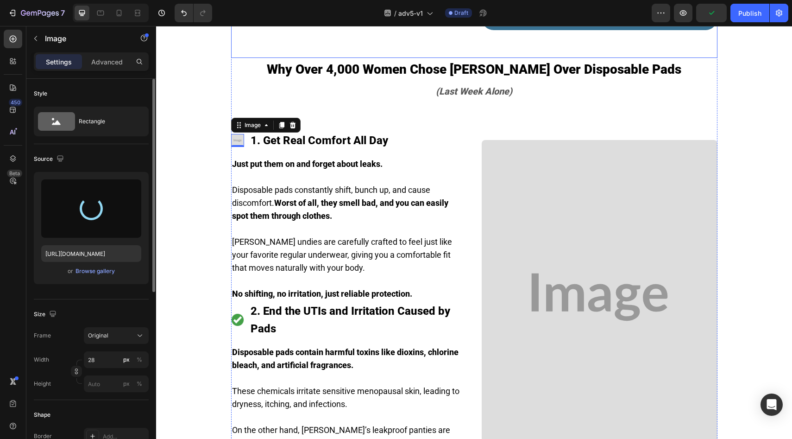
type input "https://cdn.shopify.com/s/files/1/0677/5350/8906/files/gempages_578454126820590…"
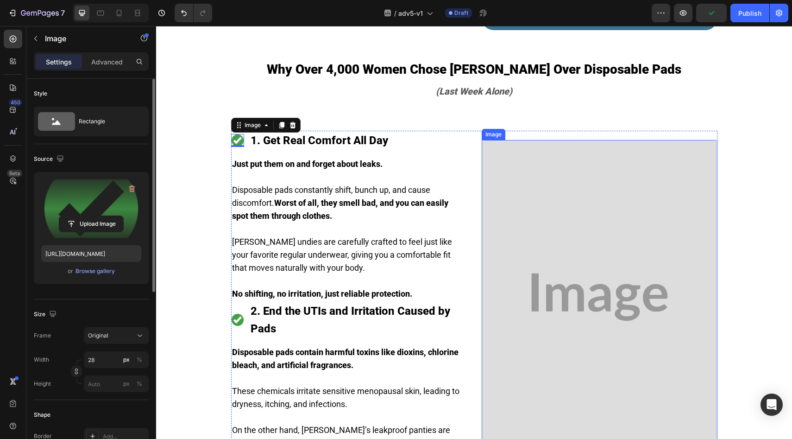
click at [530, 220] on img at bounding box center [600, 297] width 236 height 315
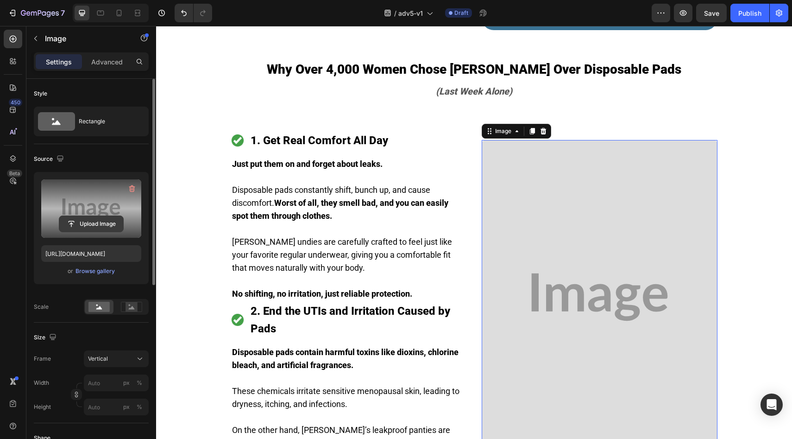
click at [90, 221] on input "file" at bounding box center [91, 224] width 64 height 16
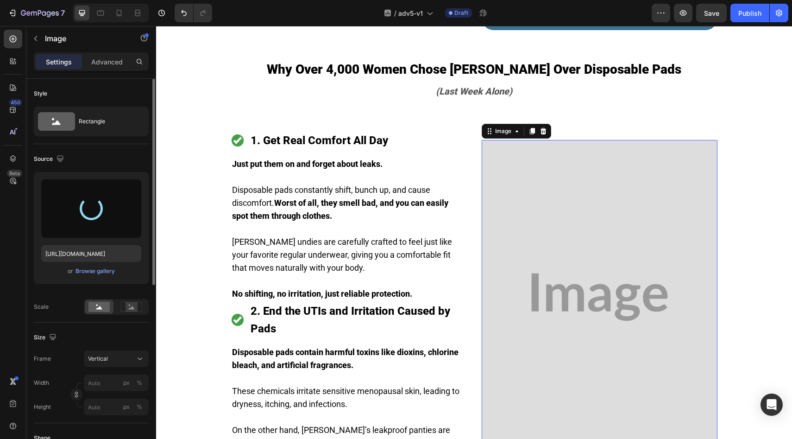
type input "https://cdn.shopify.com/s/files/1/0677/5350/8906/files/gempages_578454126820590…"
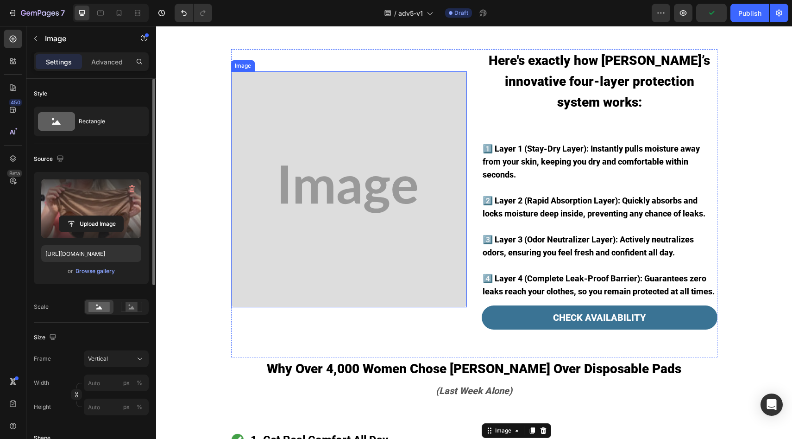
scroll to position [786, 0]
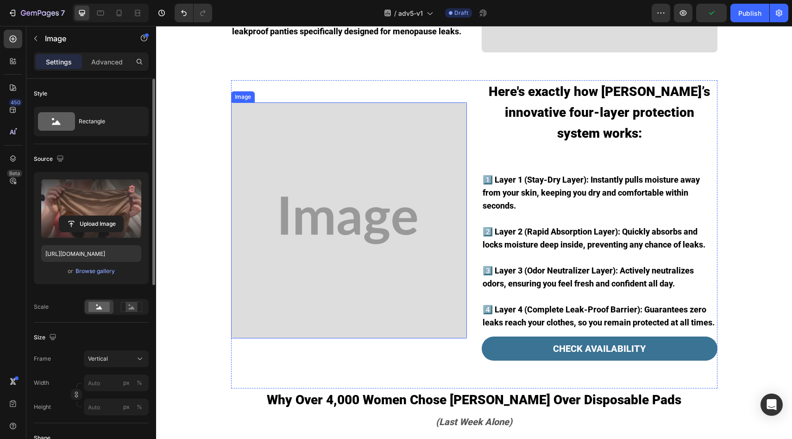
click at [338, 214] on img at bounding box center [349, 220] width 236 height 236
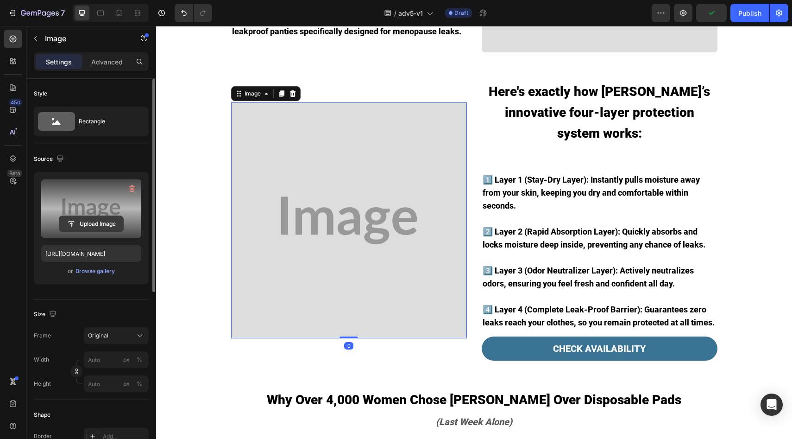
click at [90, 222] on input "file" at bounding box center [91, 224] width 64 height 16
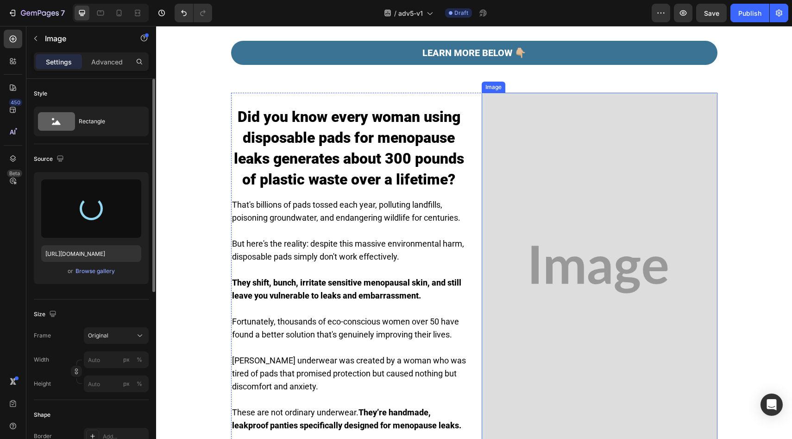
scroll to position [394, 0]
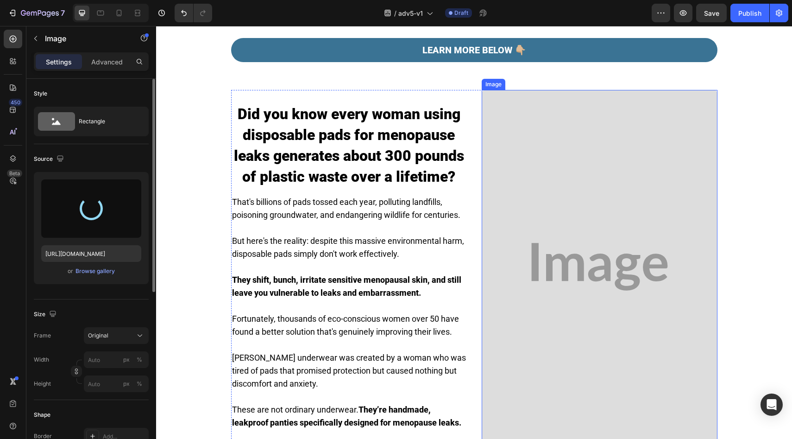
type input "https://cdn.shopify.com/s/files/1/0677/5350/8906/files/gempages_578454126820590…"
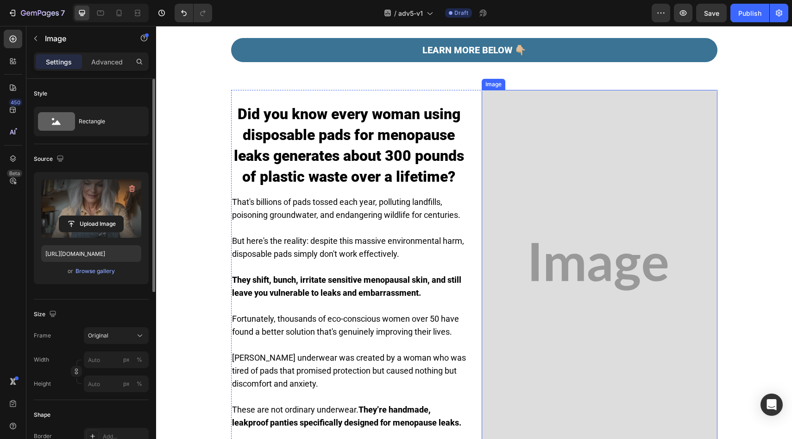
click at [527, 241] on img at bounding box center [600, 267] width 236 height 354
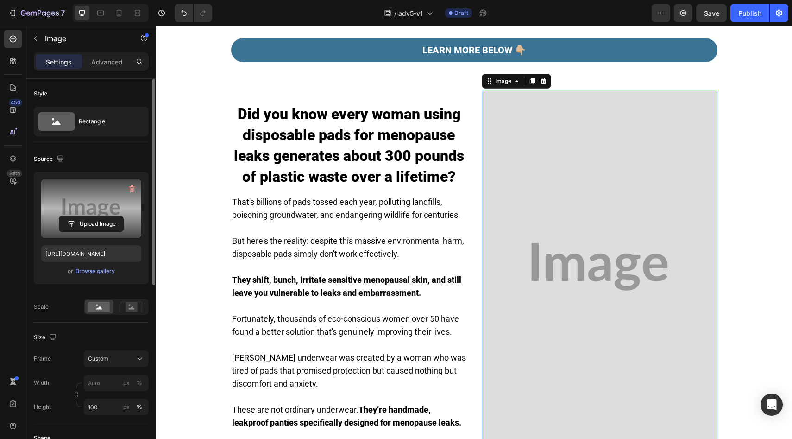
click at [89, 211] on label at bounding box center [91, 208] width 100 height 58
click at [89, 216] on input "file" at bounding box center [91, 224] width 64 height 16
click at [89, 219] on input "file" at bounding box center [91, 224] width 64 height 16
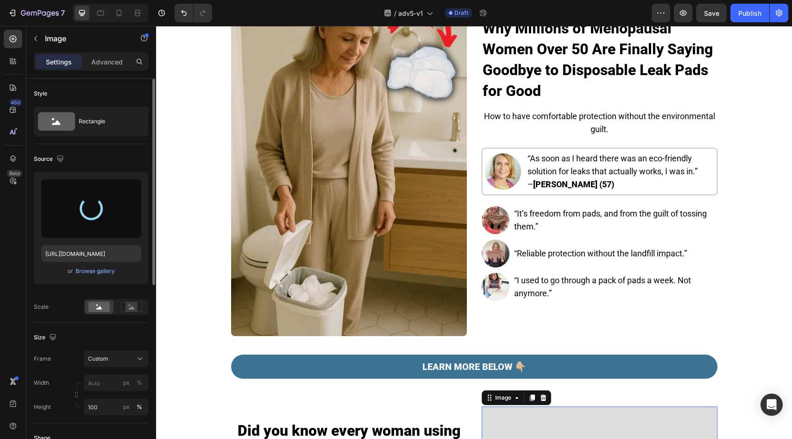
scroll to position [0, 0]
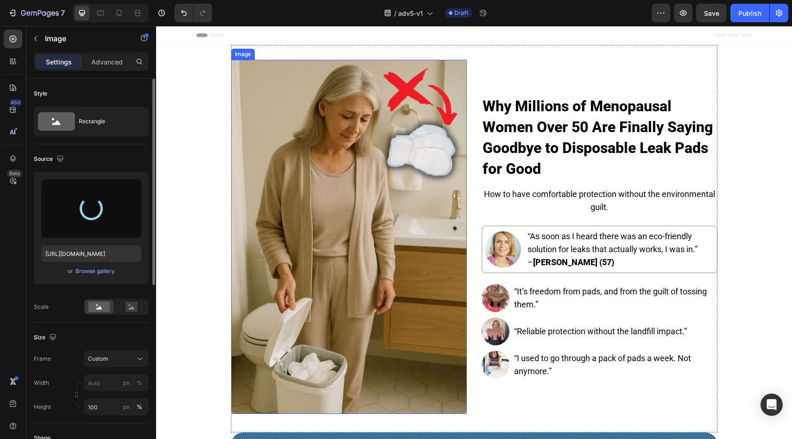
type input "https://cdn.shopify.com/s/files/1/0677/5350/8906/files/gempages_578454126820590…"
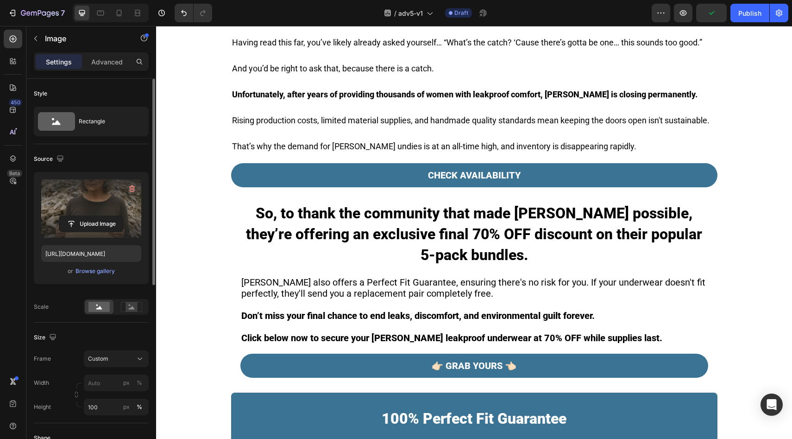
scroll to position [2248, 0]
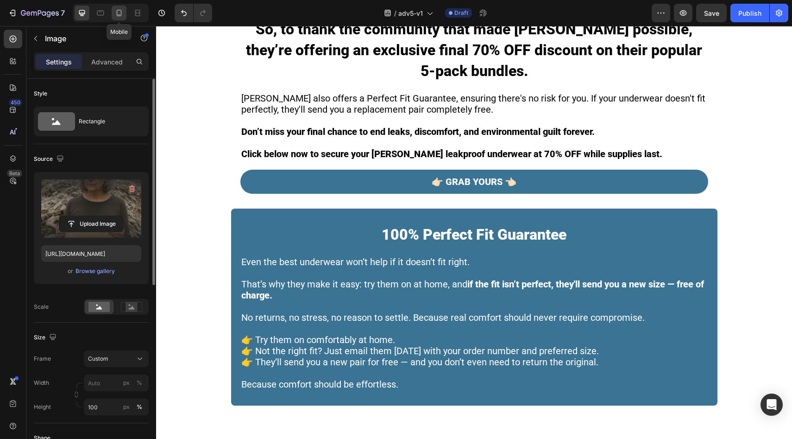
click at [119, 11] on icon at bounding box center [118, 12] width 9 height 9
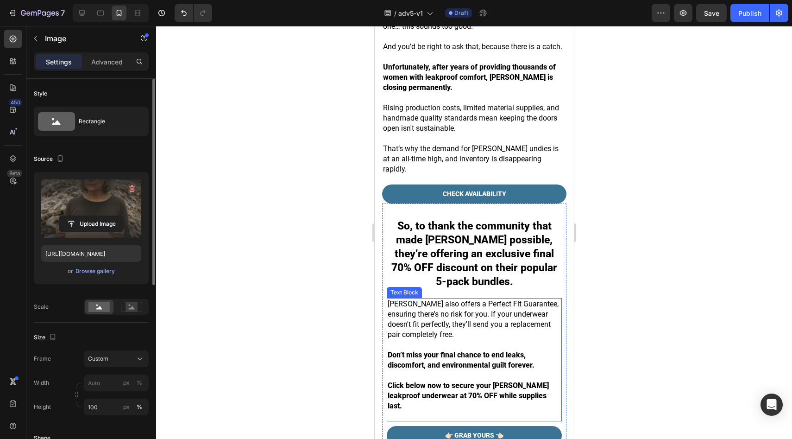
scroll to position [3360, 0]
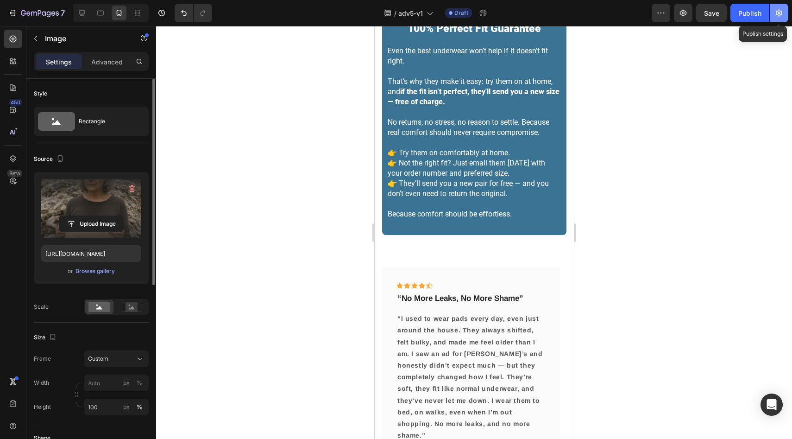
click at [786, 8] on button "button" at bounding box center [779, 13] width 19 height 19
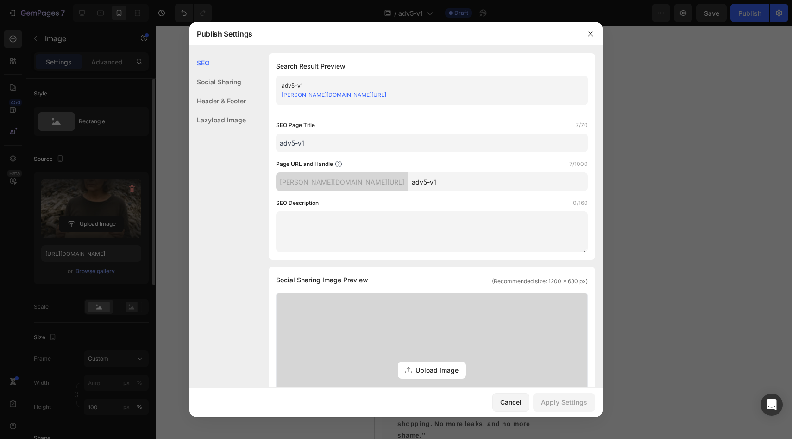
click at [428, 183] on input "adv5-v1" at bounding box center [498, 181] width 180 height 19
type input "adv5-v1C"
click at [550, 396] on button "Apply Settings" at bounding box center [564, 402] width 62 height 19
click at [586, 32] on button "button" at bounding box center [590, 33] width 15 height 15
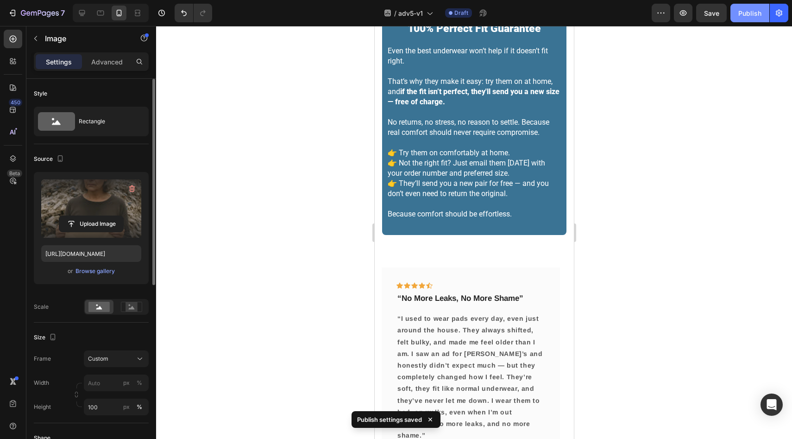
click at [747, 17] on div "Publish" at bounding box center [750, 13] width 23 height 10
click at [100, 13] on icon at bounding box center [100, 12] width 9 height 9
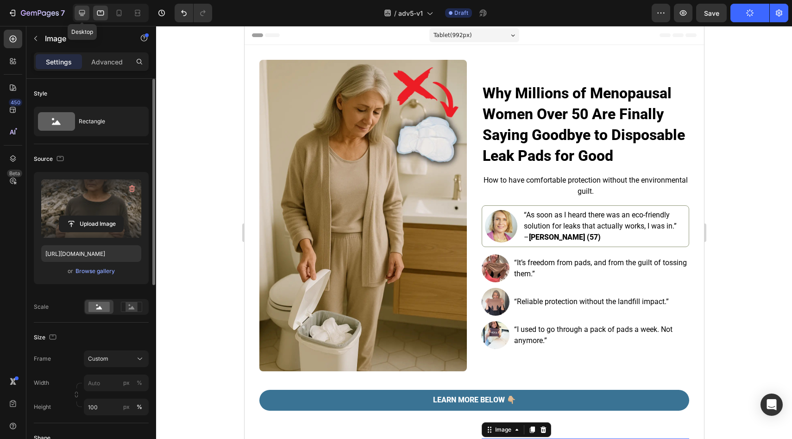
click at [79, 17] on icon at bounding box center [81, 12] width 9 height 9
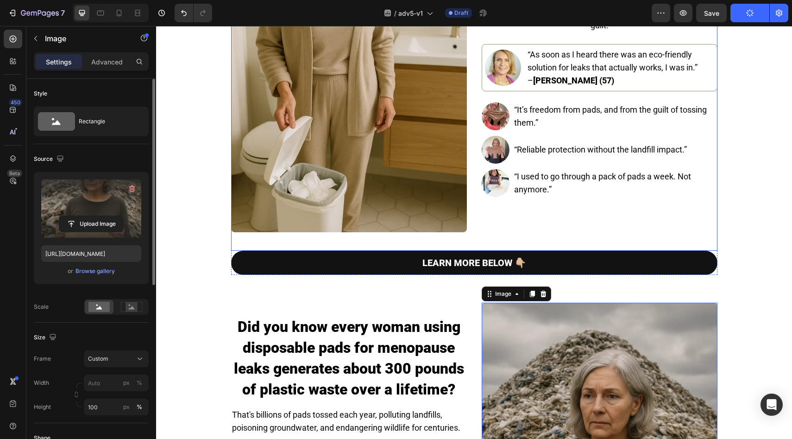
scroll to position [198, 0]
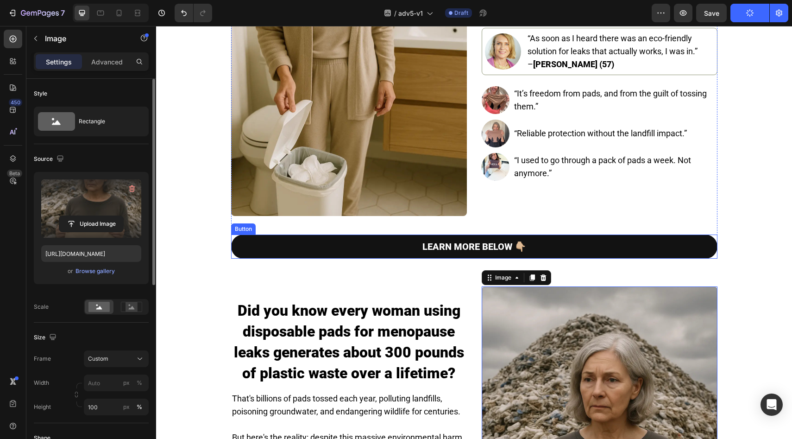
click at [337, 245] on link "LEARN MORE BELOW 👇🏼" at bounding box center [474, 246] width 487 height 24
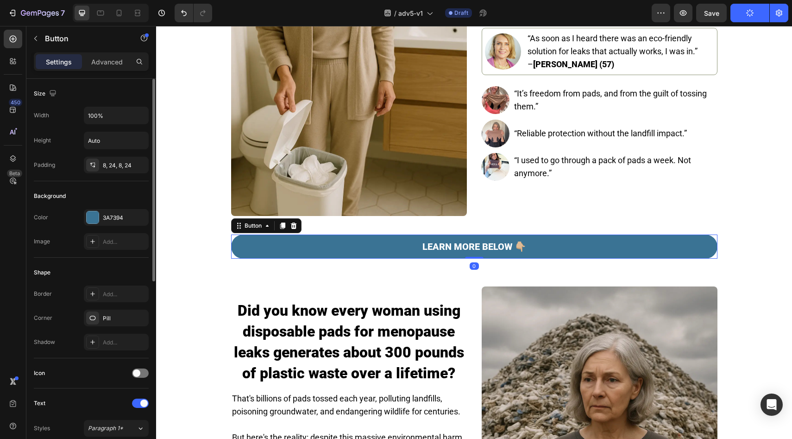
scroll to position [302, 0]
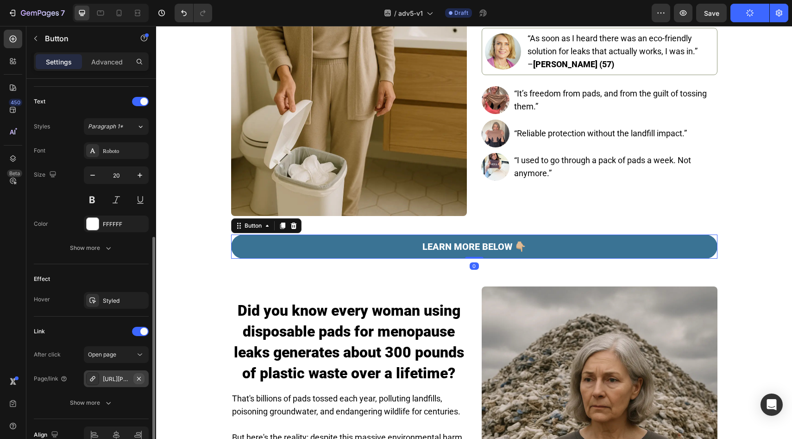
click at [139, 381] on icon "button" at bounding box center [138, 378] width 7 height 7
click at [133, 382] on div "Add..." at bounding box center [125, 379] width 44 height 8
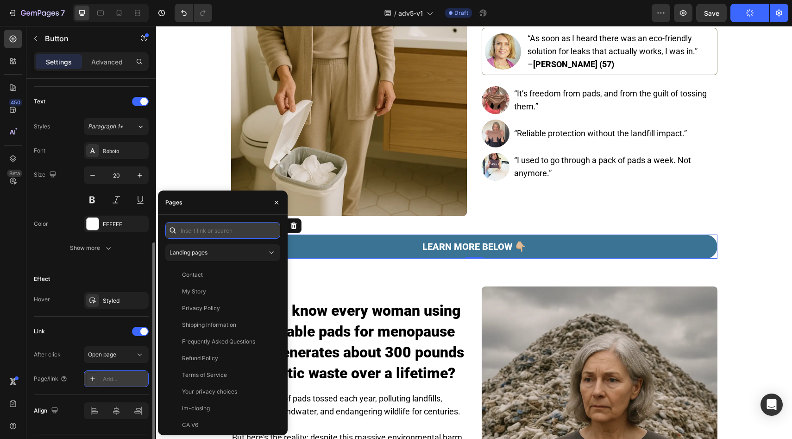
click at [226, 226] on input "text" at bounding box center [222, 230] width 115 height 17
paste input "https://underwearbyvera.com/products/signature-leakproof-underwear-5-pack"
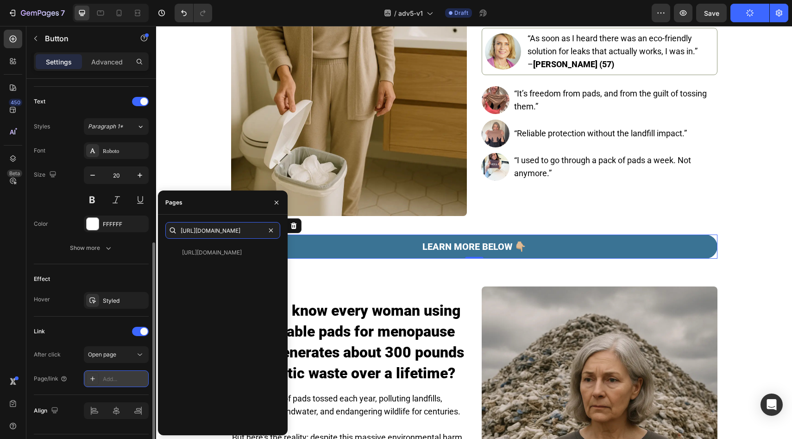
type input "https://underwearbyvera.com/products/signature-leakproof-underwear-5-pack"
click at [203, 261] on div "https://underwearbyvera.com/products/signature-leakproof-underwear-5-pack View" at bounding box center [222, 336] width 115 height 184
click at [206, 251] on div "https://underwearbyvera.com/products/signature-leakproof-underwear-5-pack" at bounding box center [212, 252] width 60 height 8
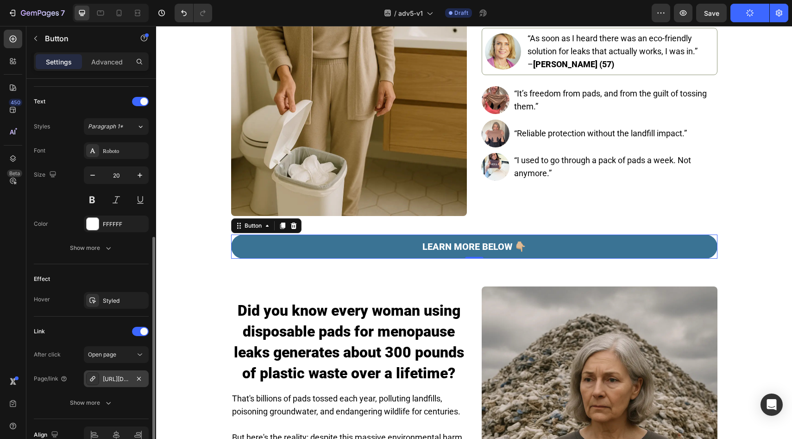
click at [106, 272] on div "Effect" at bounding box center [91, 279] width 115 height 15
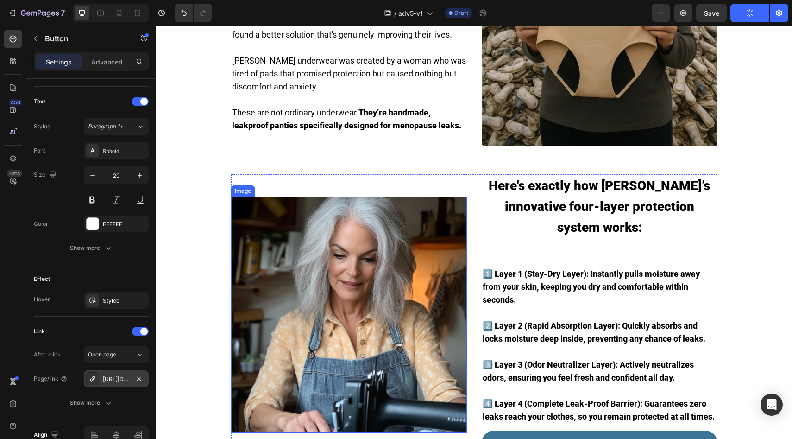
scroll to position [999, 0]
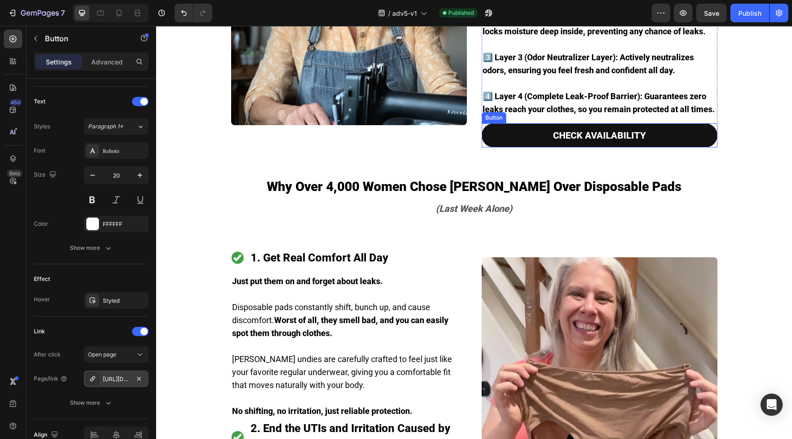
click at [516, 123] on link "CHECK AVAILABILITY" at bounding box center [600, 135] width 236 height 24
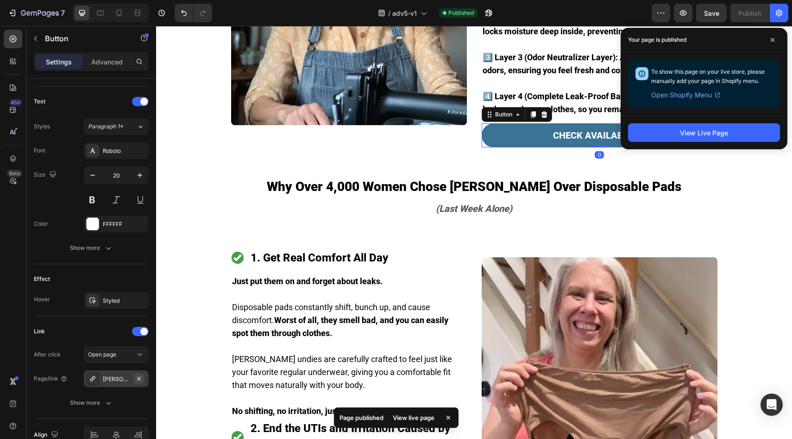
click at [138, 378] on icon "button" at bounding box center [138, 378] width 7 height 7
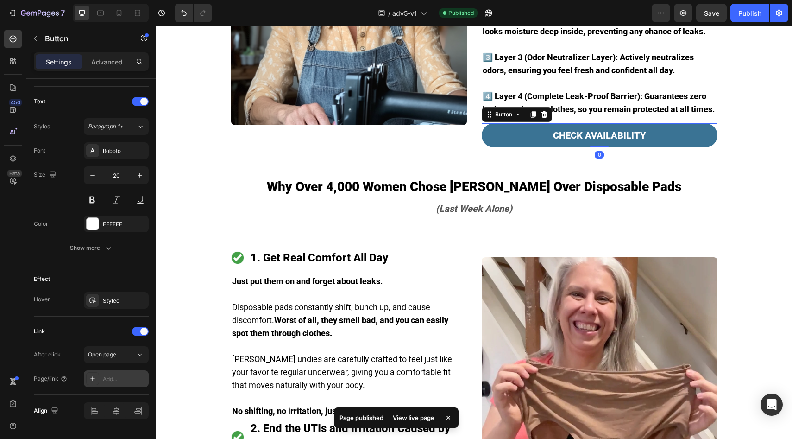
click at [133, 380] on div "Add..." at bounding box center [125, 379] width 44 height 8
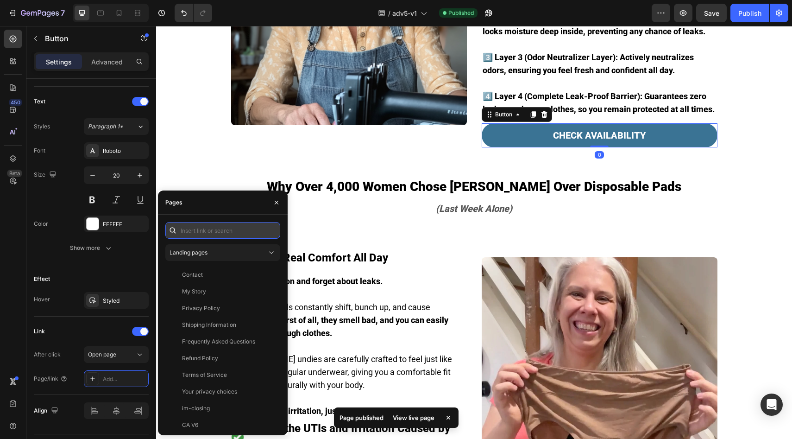
click at [231, 226] on input "text" at bounding box center [222, 230] width 115 height 17
paste input "https://underwearbyvera.com/products/signature-leakproof-underwear-5-pack"
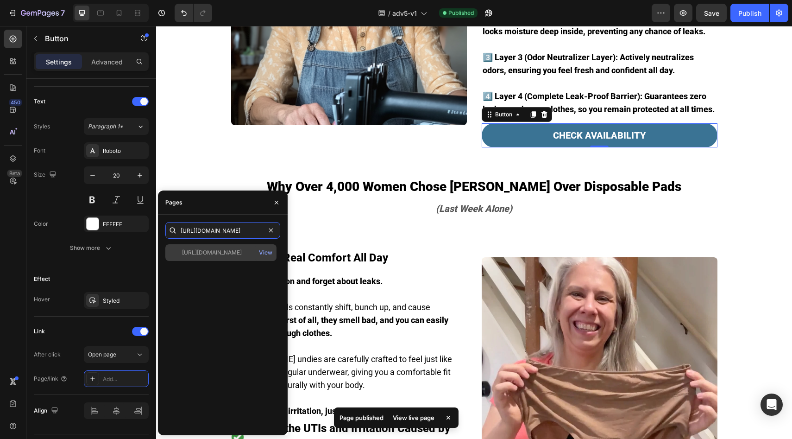
type input "https://underwearbyvera.com/products/signature-leakproof-underwear-5-pack"
click at [216, 246] on div "https://underwearbyvera.com/products/signature-leakproof-underwear-5-pack View" at bounding box center [220, 252] width 111 height 17
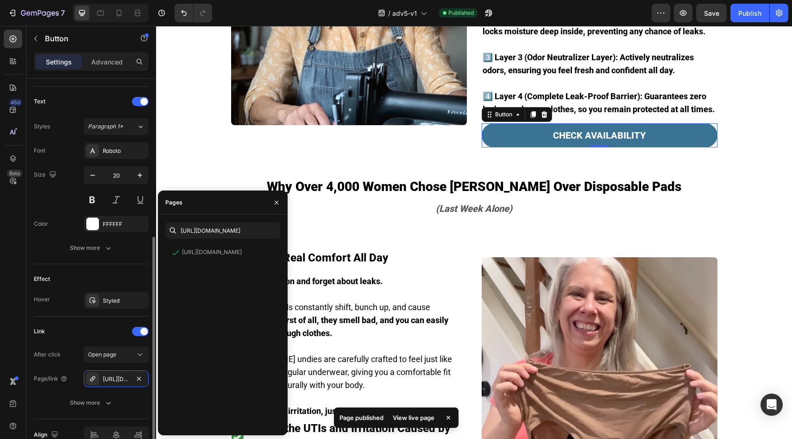
click at [104, 274] on div "Effect" at bounding box center [91, 279] width 115 height 15
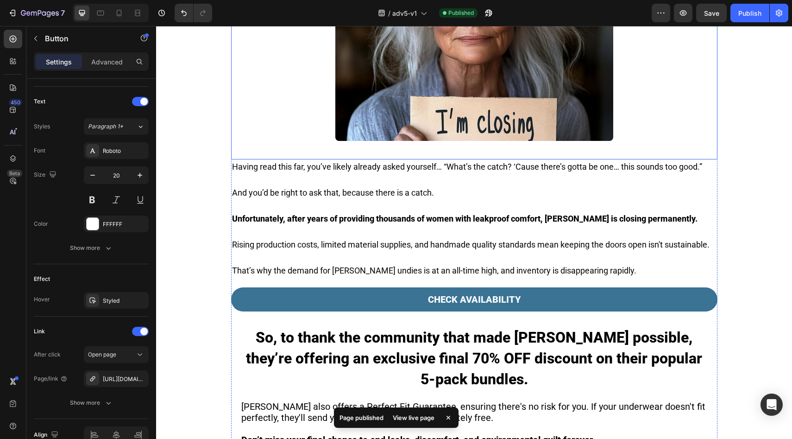
scroll to position [2048, 0]
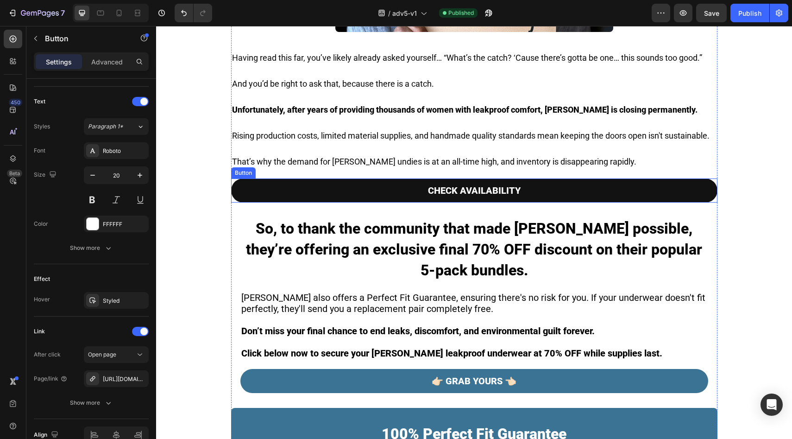
click at [376, 178] on link "CHECK AVAILABILITY" at bounding box center [474, 190] width 487 height 24
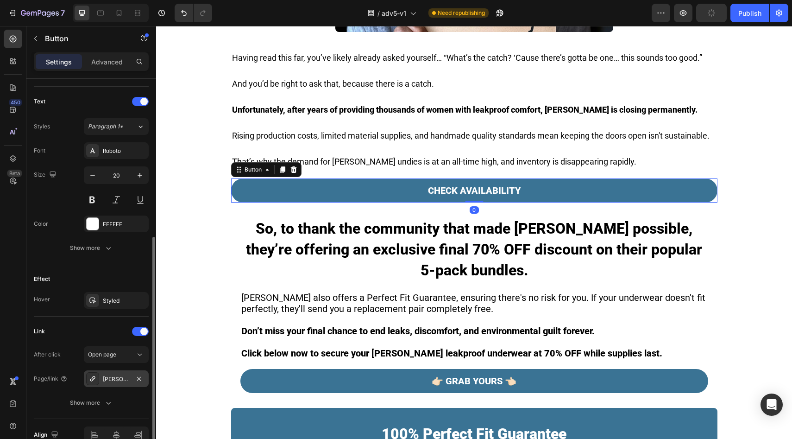
click at [131, 372] on div "Vera's Signature Leakproof Underwear (5-Pack)" at bounding box center [116, 378] width 65 height 17
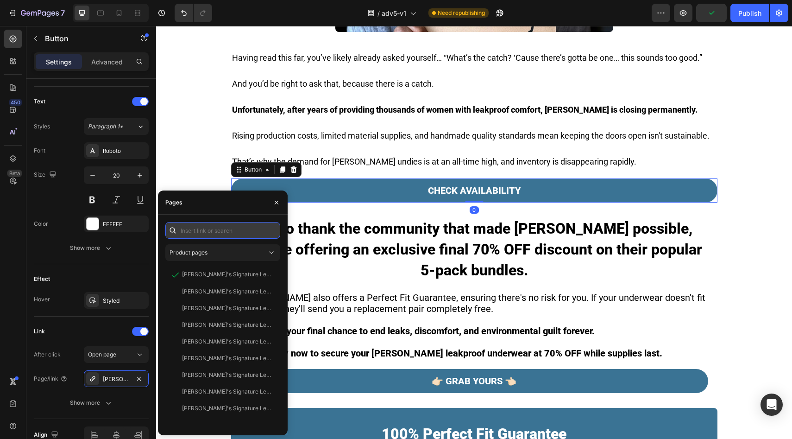
click at [217, 232] on input "text" at bounding box center [222, 230] width 115 height 17
paste input "https://underwearbyvera.com/products/signature-leakproof-underwear-5-pack"
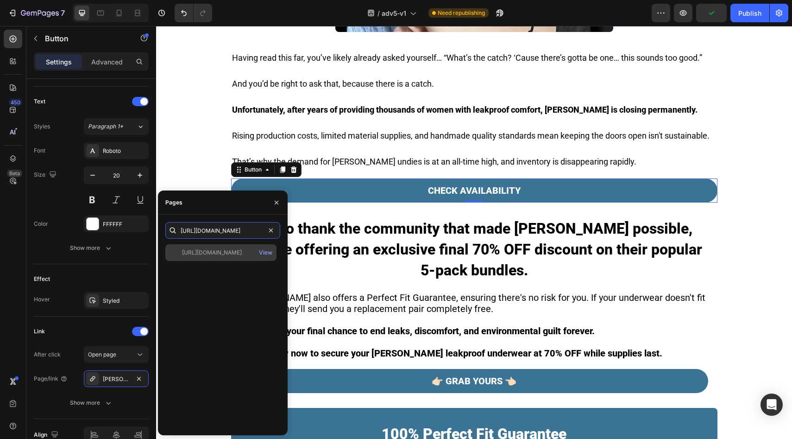
type input "https://underwearbyvera.com/products/signature-leakproof-underwear-5-pack"
click at [217, 249] on div "https://underwearbyvera.com/products/signature-leakproof-underwear-5-pack" at bounding box center [212, 252] width 60 height 8
click at [187, 255] on div "https://underwearbyvera.com/products/signature-leakproof-underwear-5-pack" at bounding box center [212, 252] width 60 height 8
click at [220, 238] on input "https://underwearbyvera.com/products/signature-leakproof-underwear-5-pack" at bounding box center [222, 230] width 115 height 17
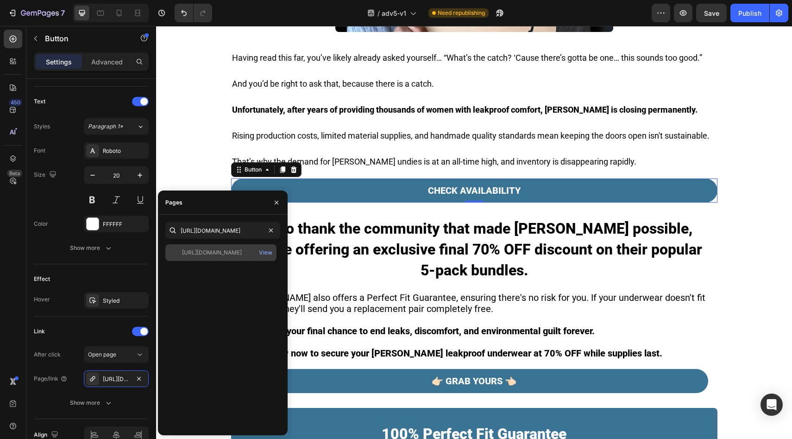
click at [212, 252] on div "https://underwearbyvera.com/products/signature-leakproof-underwear-5-pack" at bounding box center [212, 252] width 60 height 8
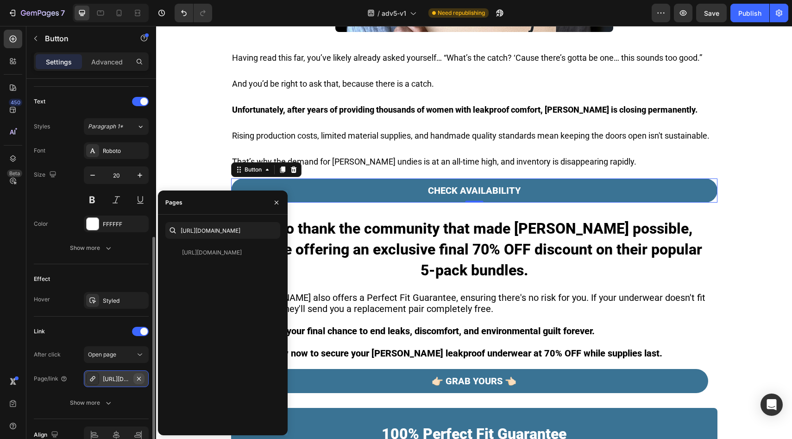
click at [137, 376] on icon "button" at bounding box center [138, 378] width 7 height 7
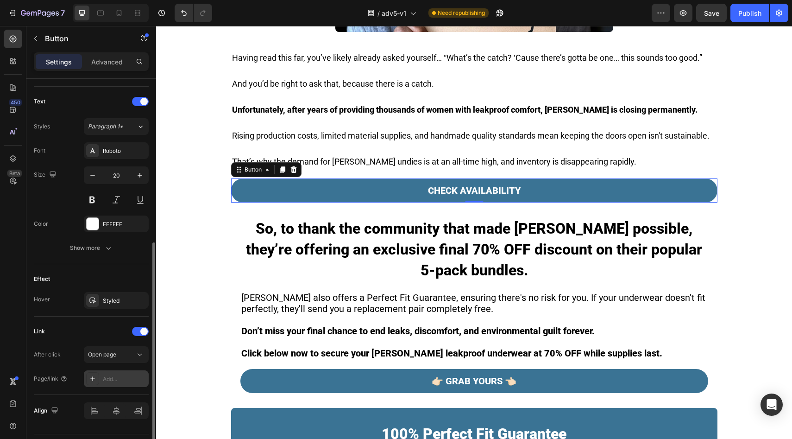
click at [129, 378] on div "Add..." at bounding box center [125, 379] width 44 height 8
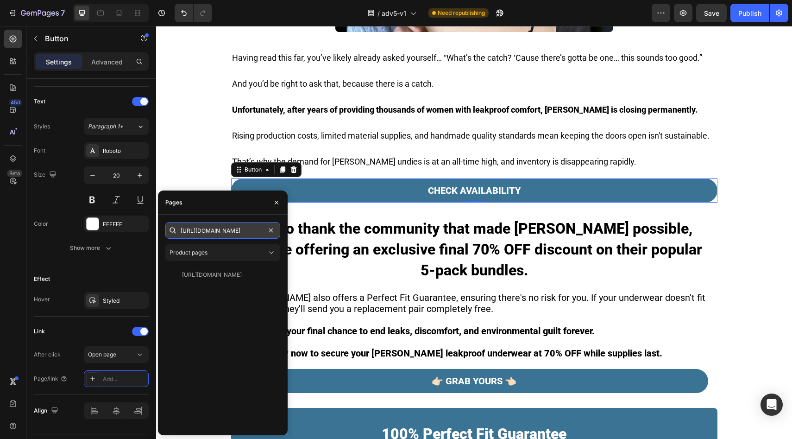
click at [220, 224] on input "https://underwearbyvera.com/products/signature-leakproof-underwear-5-pack" at bounding box center [222, 230] width 115 height 17
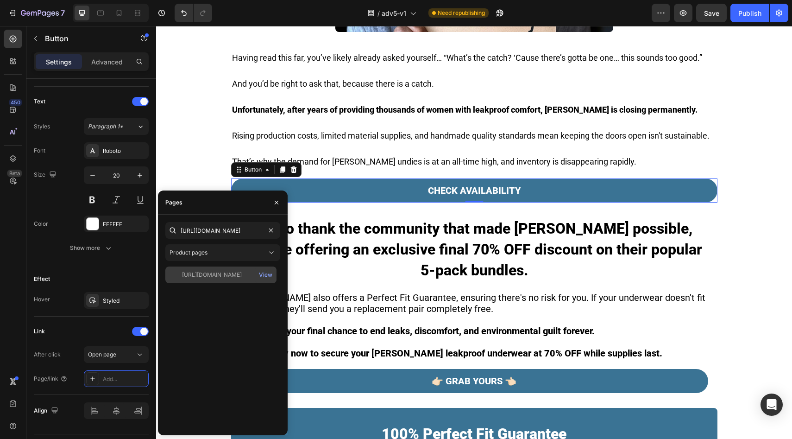
click at [225, 279] on div "https://underwearbyvera.com/products/signature-leakproof-underwear-5-pack" at bounding box center [212, 275] width 60 height 8
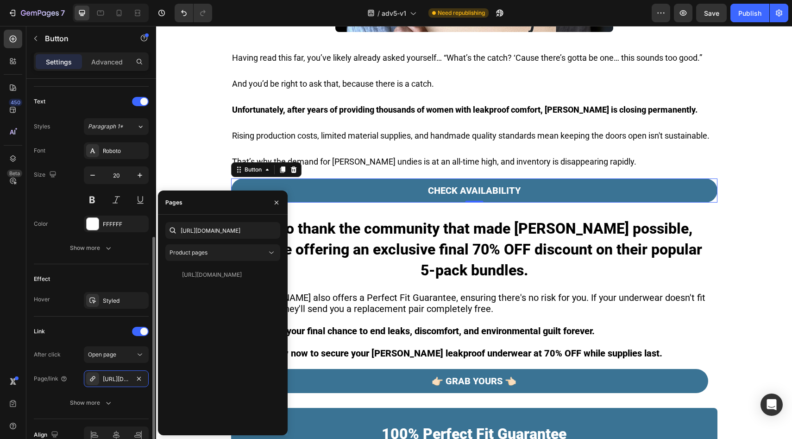
click at [125, 273] on div "Effect" at bounding box center [91, 279] width 115 height 15
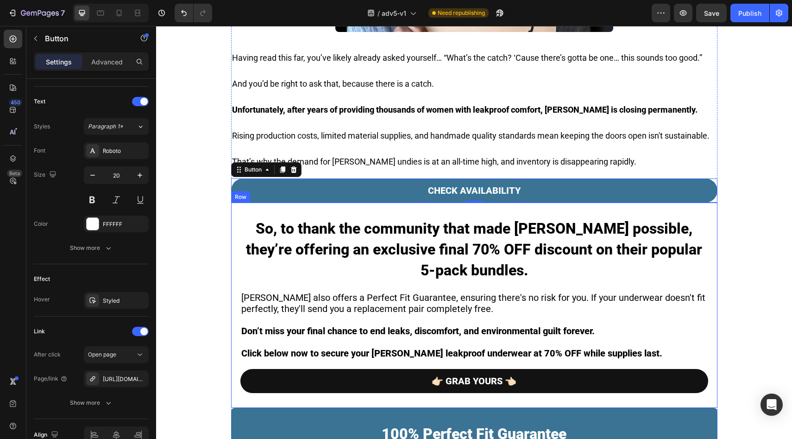
click at [317, 369] on link "👉🏻 GRAB YOURS 👈🏻" at bounding box center [475, 381] width 468 height 24
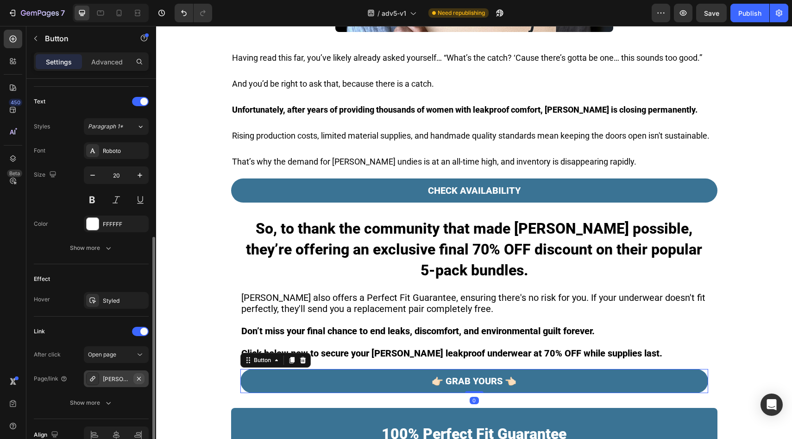
click at [139, 380] on icon "button" at bounding box center [138, 378] width 7 height 7
click at [136, 380] on div "Add..." at bounding box center [125, 379] width 44 height 8
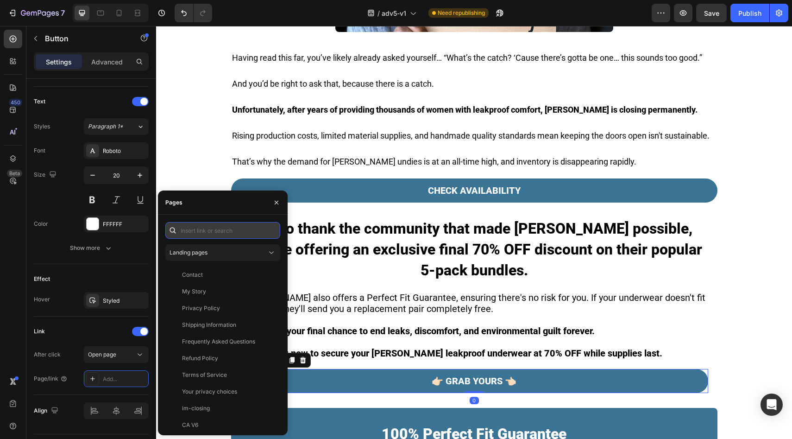
click at [211, 232] on input "text" at bounding box center [222, 230] width 115 height 17
paste input "https://underwearbyvera.com/products/signature-leakproof-underwear-5-pack"
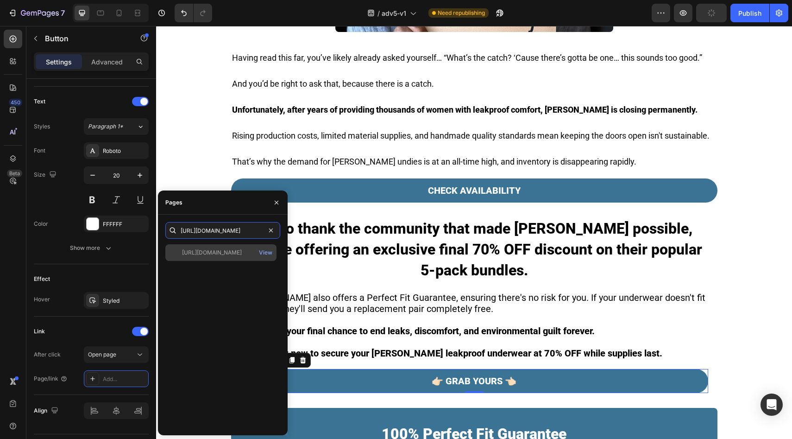
type input "https://underwearbyvera.com/products/signature-leakproof-underwear-5-pack"
click at [206, 251] on div "https://underwearbyvera.com/products/signature-leakproof-underwear-5-pack" at bounding box center [212, 252] width 60 height 8
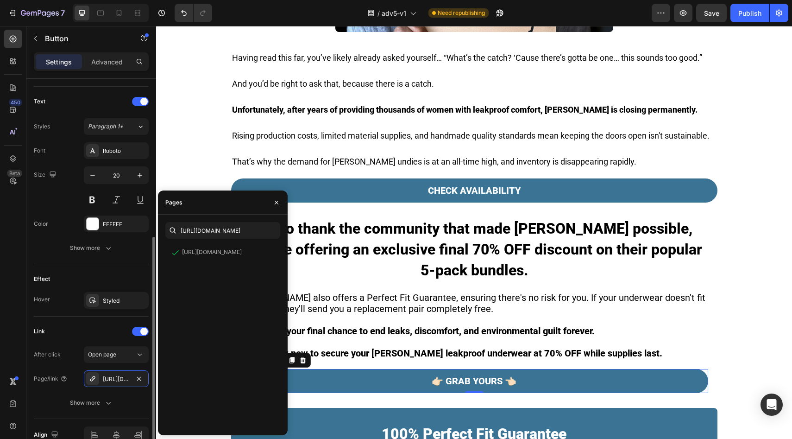
click at [137, 266] on div "Effect Hover Styled" at bounding box center [91, 290] width 115 height 52
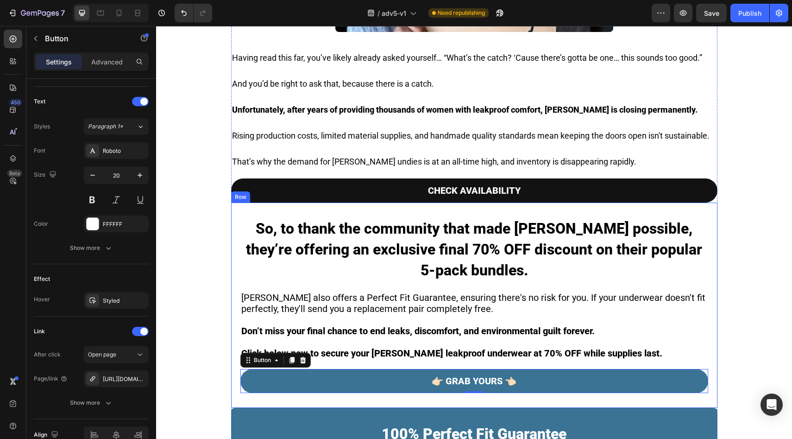
click at [330, 178] on link "CHECK AVAILABILITY" at bounding box center [474, 190] width 487 height 24
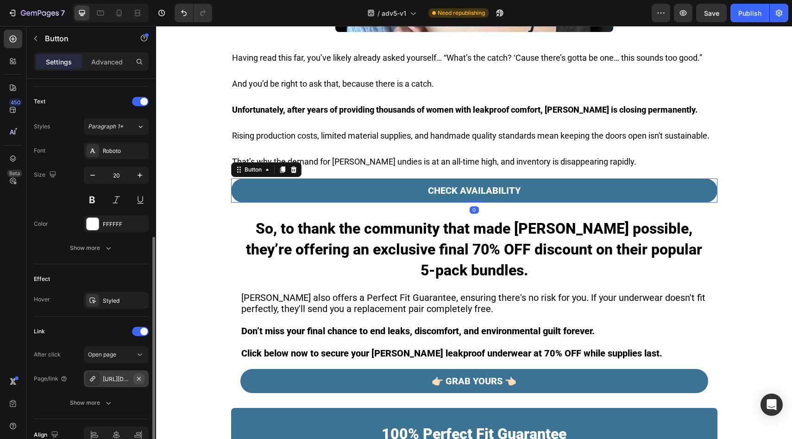
click at [139, 380] on icon "button" at bounding box center [138, 378] width 7 height 7
click at [131, 384] on div "Add..." at bounding box center [116, 378] width 65 height 17
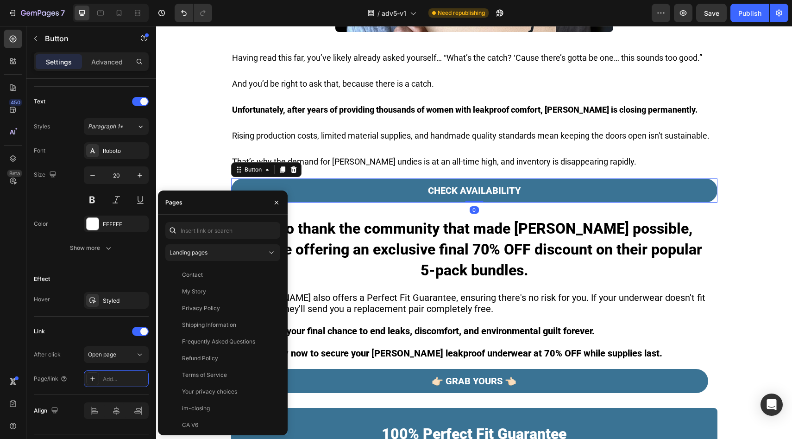
click at [200, 239] on div "Landing pages Contact View My Story View Privacy Policy View Shipping Informati…" at bounding box center [222, 325] width 115 height 206
click at [209, 226] on input "text" at bounding box center [222, 230] width 115 height 17
paste input "https://underwearbyvera.com/products/signature-leakproof-underwear-5-pack"
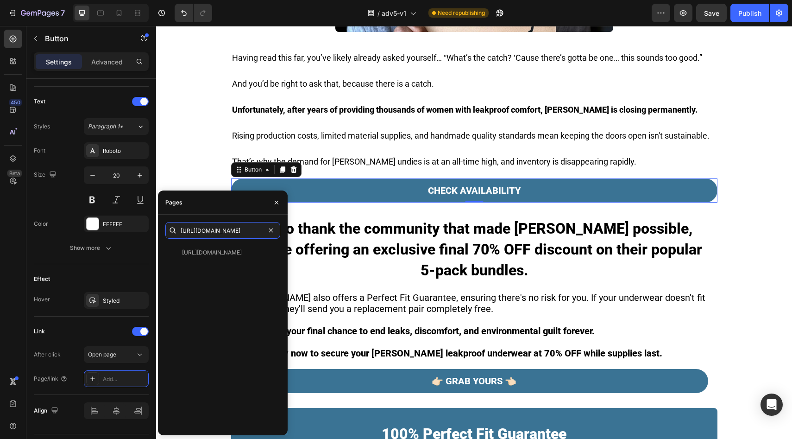
type input "https://underwearbyvera.com/products/signature-leakproof-underwear-5-pack"
click at [206, 243] on div "https://underwearbyvera.com/products/signature-leakproof-underwear-5-pack https…" at bounding box center [222, 325] width 115 height 206
click at [210, 253] on div "https://underwearbyvera.com/products/signature-leakproof-underwear-5-pack" at bounding box center [212, 252] width 60 height 8
click at [119, 268] on div "Effect Hover Styled" at bounding box center [91, 290] width 115 height 52
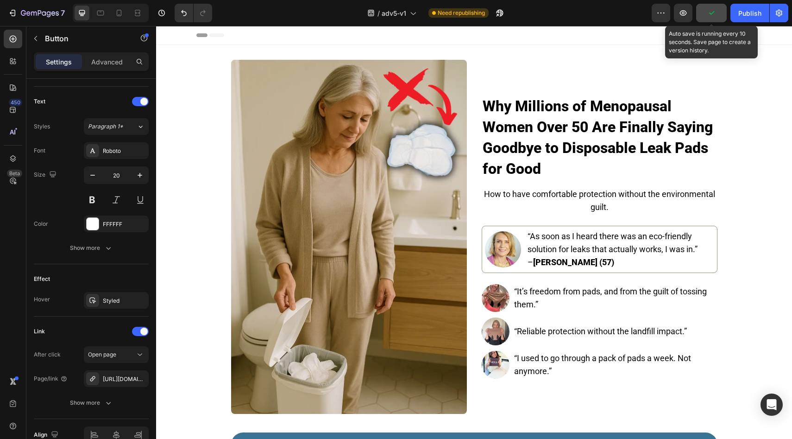
click at [714, 19] on button "button" at bounding box center [712, 13] width 31 height 19
click at [714, 19] on button "Save" at bounding box center [712, 13] width 31 height 19
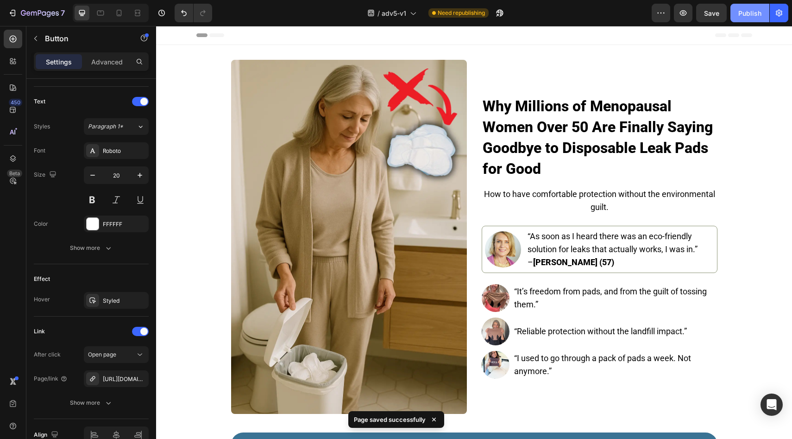
click at [748, 11] on div "Publish" at bounding box center [750, 13] width 23 height 10
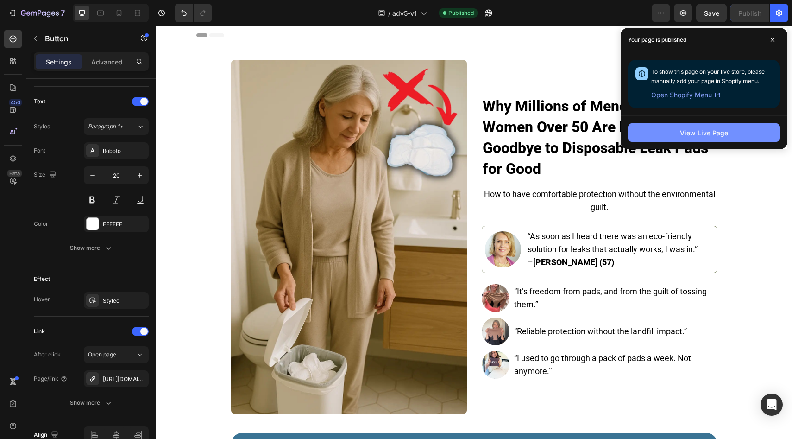
click at [712, 136] on div "View Live Page" at bounding box center [704, 133] width 48 height 10
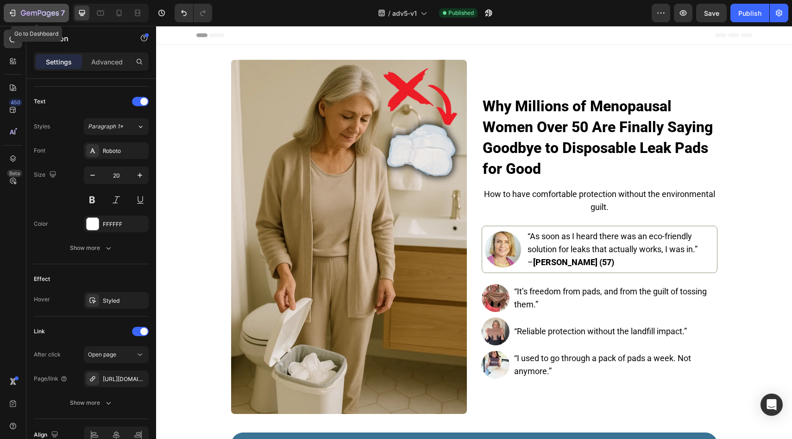
click at [51, 14] on icon "button" at bounding box center [40, 14] width 38 height 8
